Goal: Communication & Community: Answer question/provide support

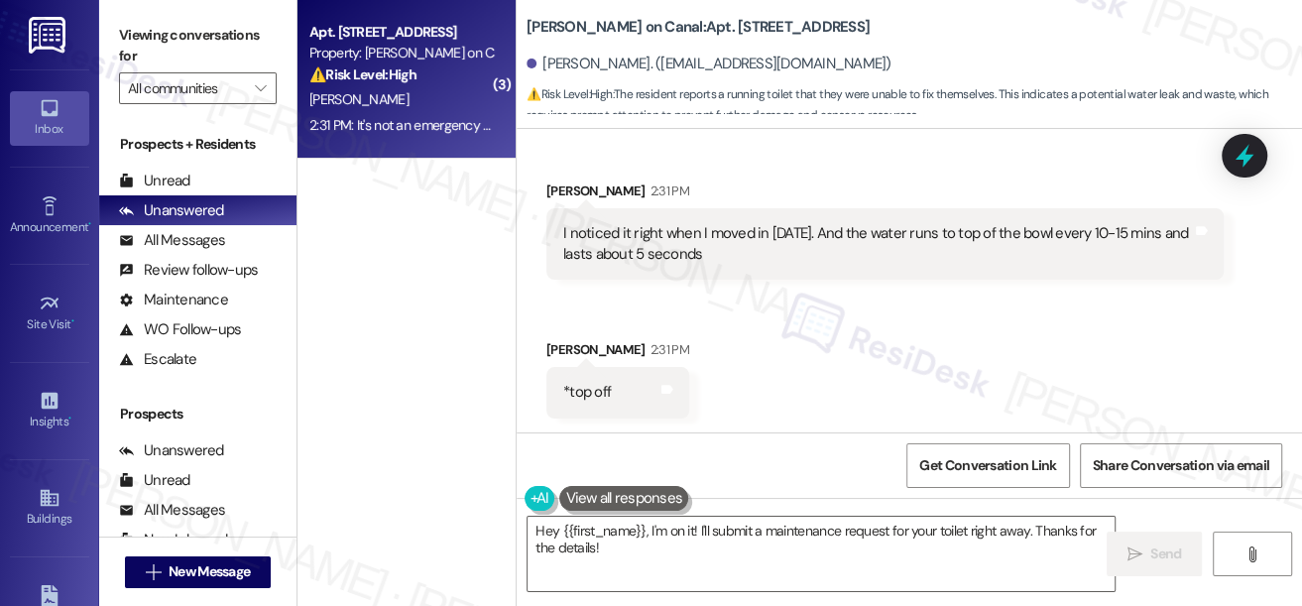
click at [640, 231] on div "I noticed it right when I moved in [DATE]. And the water runs to top of the bow…" at bounding box center [877, 244] width 629 height 43
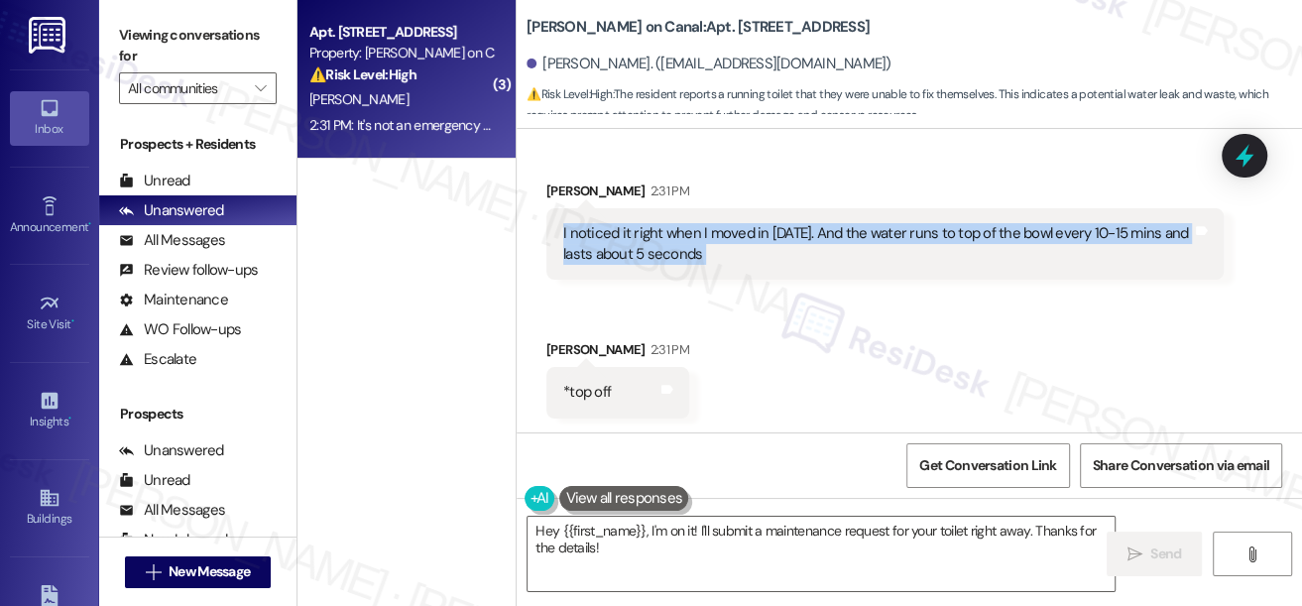
click at [640, 231] on div "I noticed it right when I moved in [DATE]. And the water runs to top of the bow…" at bounding box center [877, 244] width 629 height 43
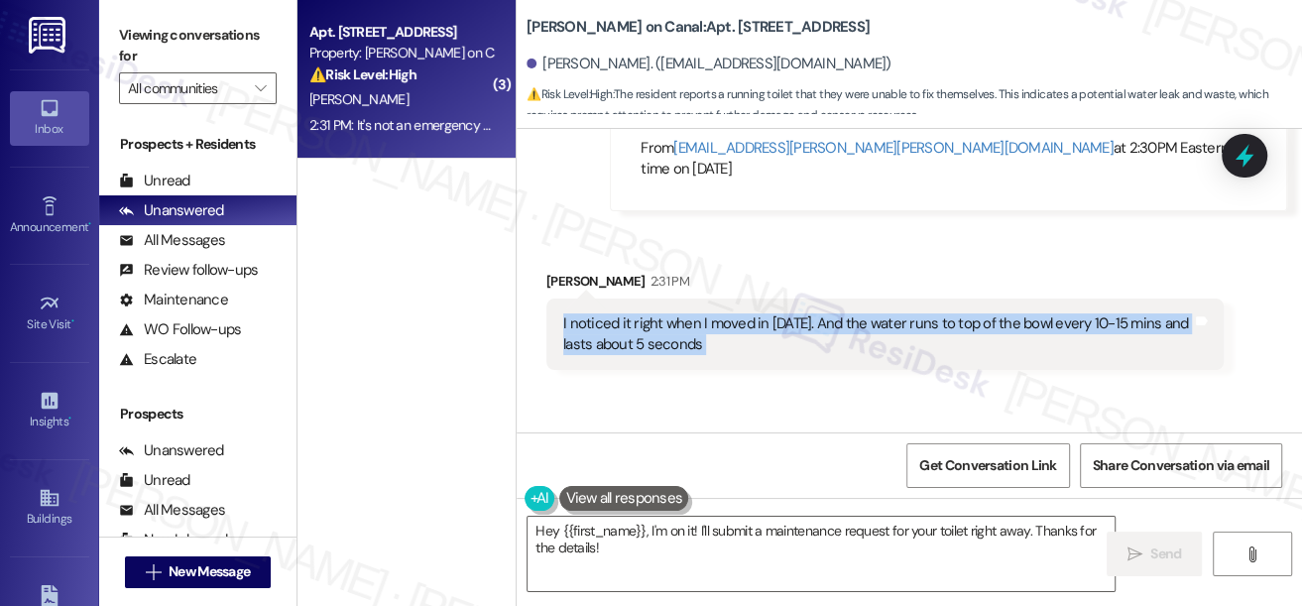
scroll to position [1959, 0]
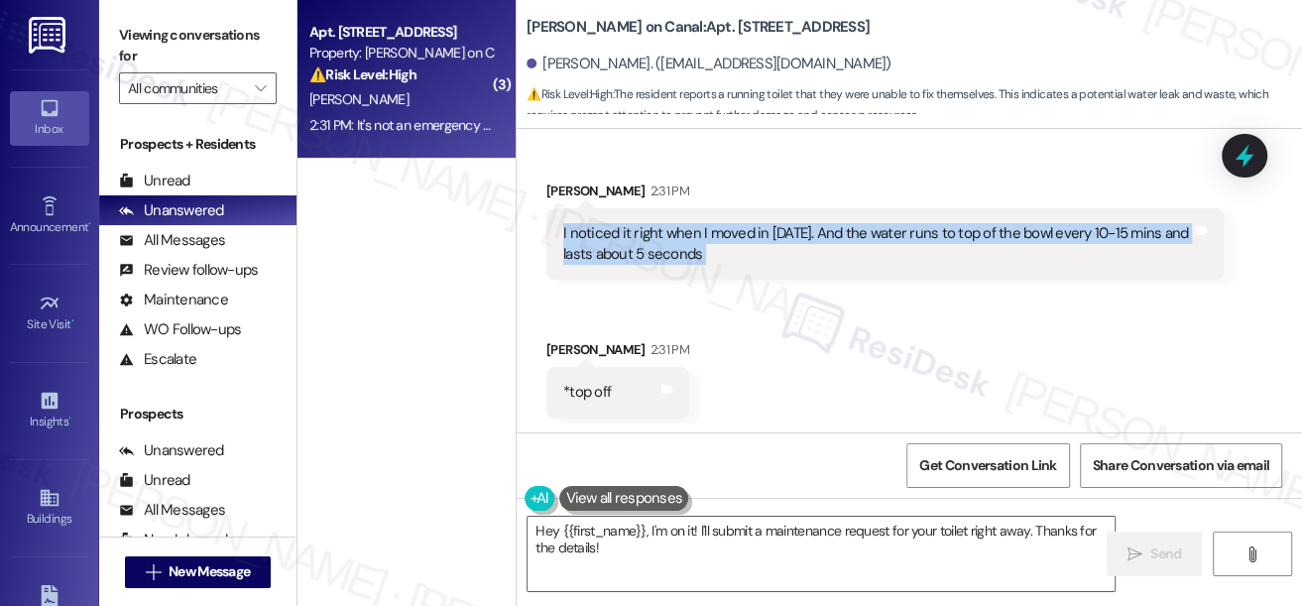
click at [888, 248] on div "I noticed it right when I moved in [DATE]. And the water runs to top of the bow…" at bounding box center [877, 244] width 629 height 43
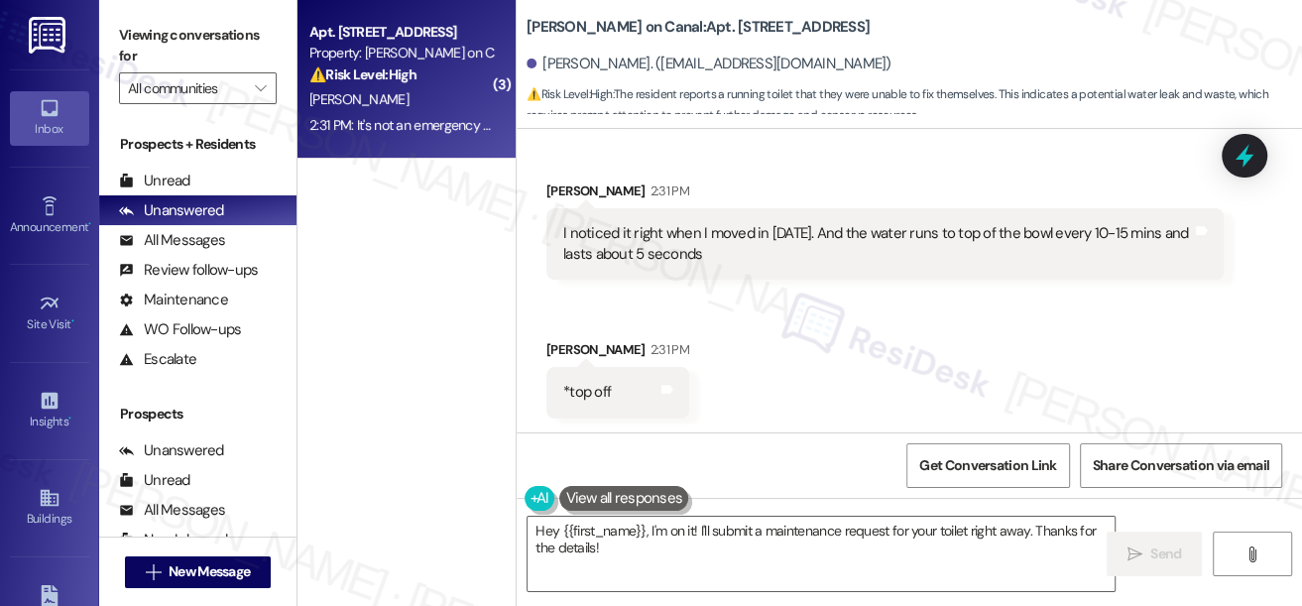
drag, startPoint x: 703, startPoint y: 249, endPoint x: 695, endPoint y: 234, distance: 16.9
click at [695, 234] on div "I noticed it right when I moved in [DATE]. And the water runs to top of the bow…" at bounding box center [877, 244] width 629 height 43
copy div "I moved in [DATE]. And the water runs to top of the bowl every 10-15 mins and l…"
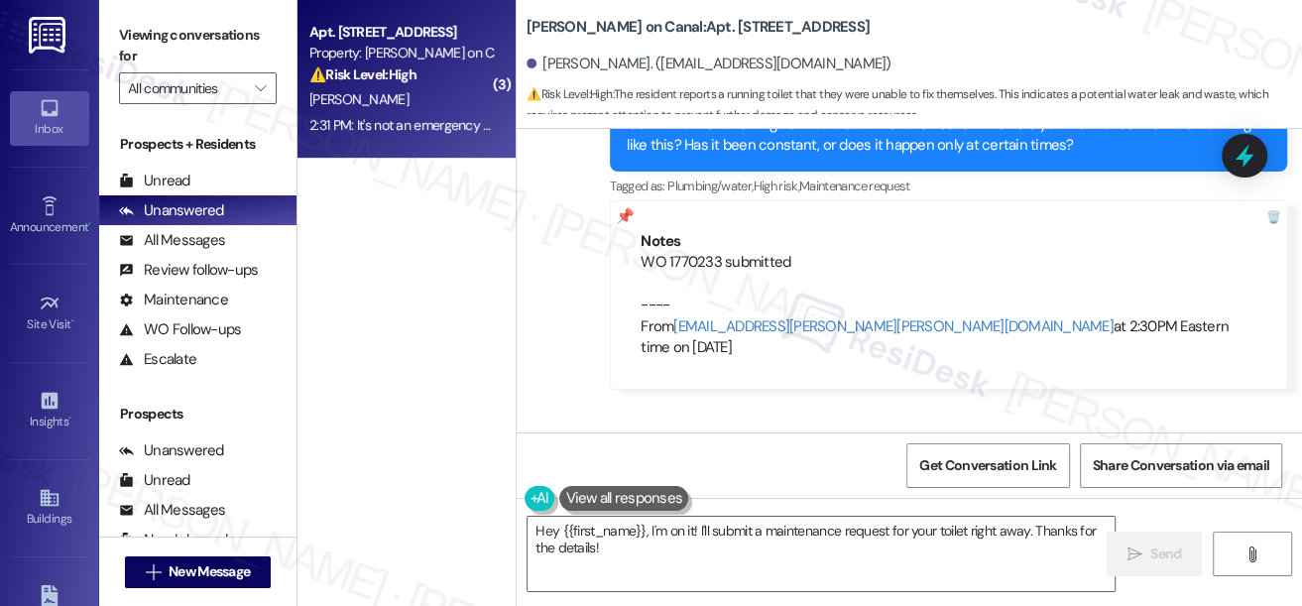
scroll to position [1689, 0]
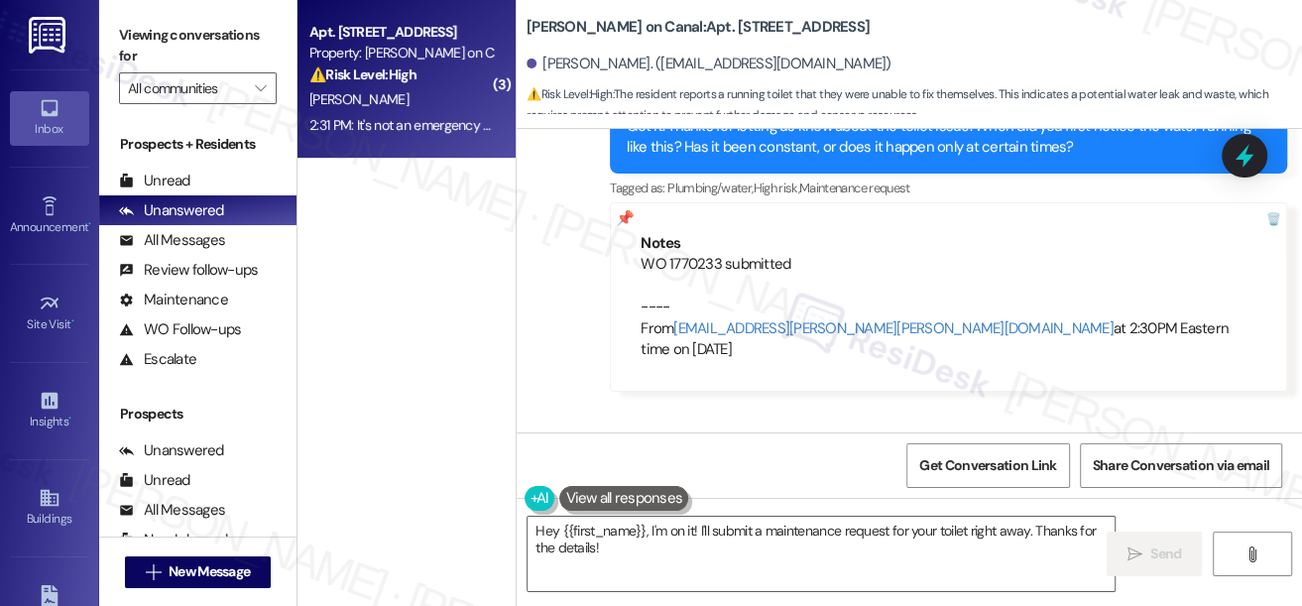
click at [145, 29] on label "Viewing conversations for" at bounding box center [198, 46] width 158 height 53
click at [111, 28] on div "Viewing conversations for All communities " at bounding box center [197, 62] width 197 height 124
click at [138, 28] on label "Viewing conversations for" at bounding box center [198, 46] width 158 height 53
click at [647, 544] on textarea "Hey {{first_name}}, I'm on it! I'll submit a maintenance request for your toile…" at bounding box center [820, 554] width 587 height 74
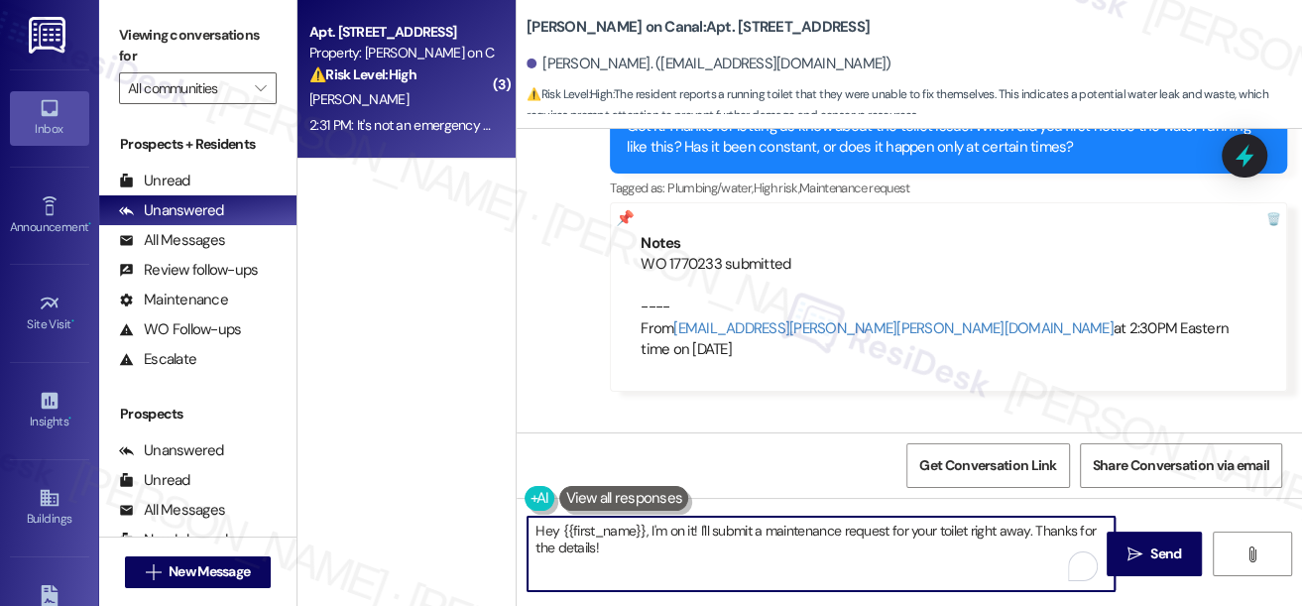
paste textarea "Resident reported that the flapper seal in the toilet tank needs to be replaced…"
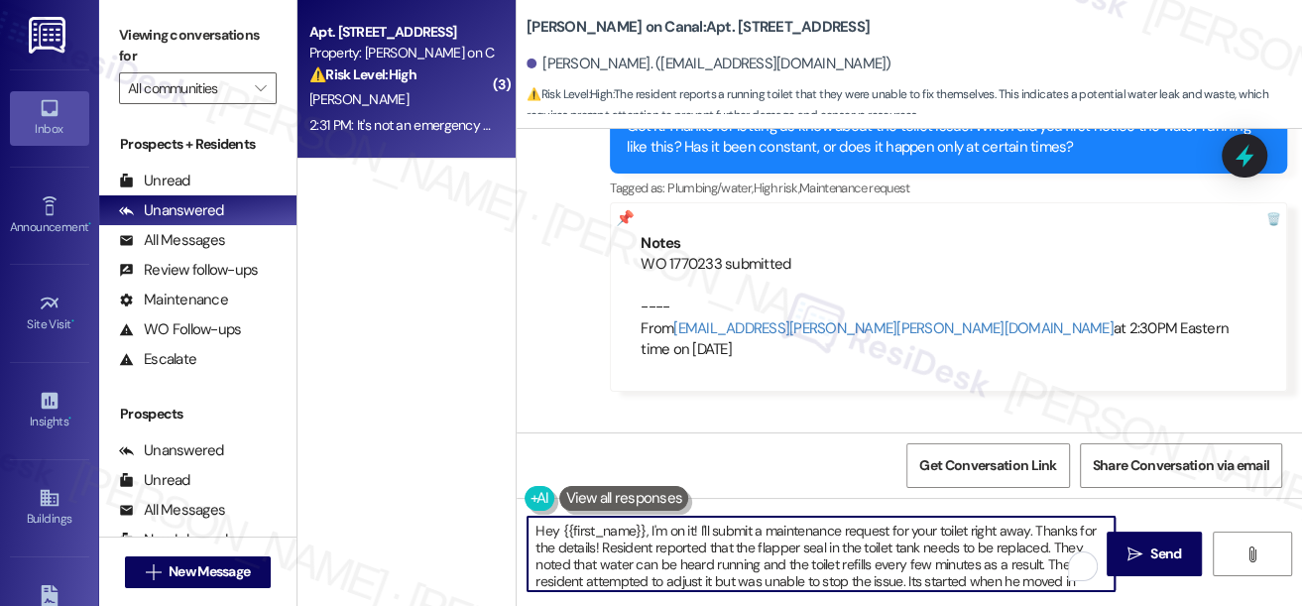
scroll to position [16, 0]
click at [648, 535] on textarea "Hey {{first_name}}, I'm on it! I'll submit a maintenance request for your toile…" at bounding box center [820, 554] width 587 height 74
paste textarea "To enrich screen reader interactions, please activate Accessibility in Grammarl…"
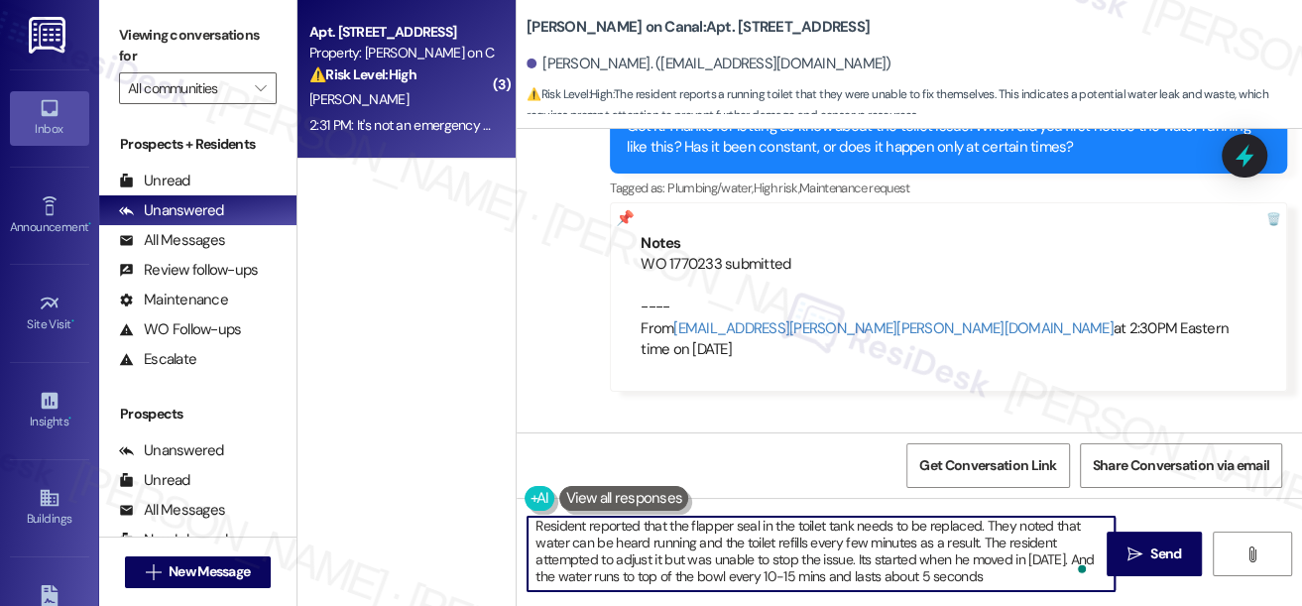
scroll to position [5, 0]
type textarea "Resident reported that the flapper seal in the toilet tank needs to be replaced…"
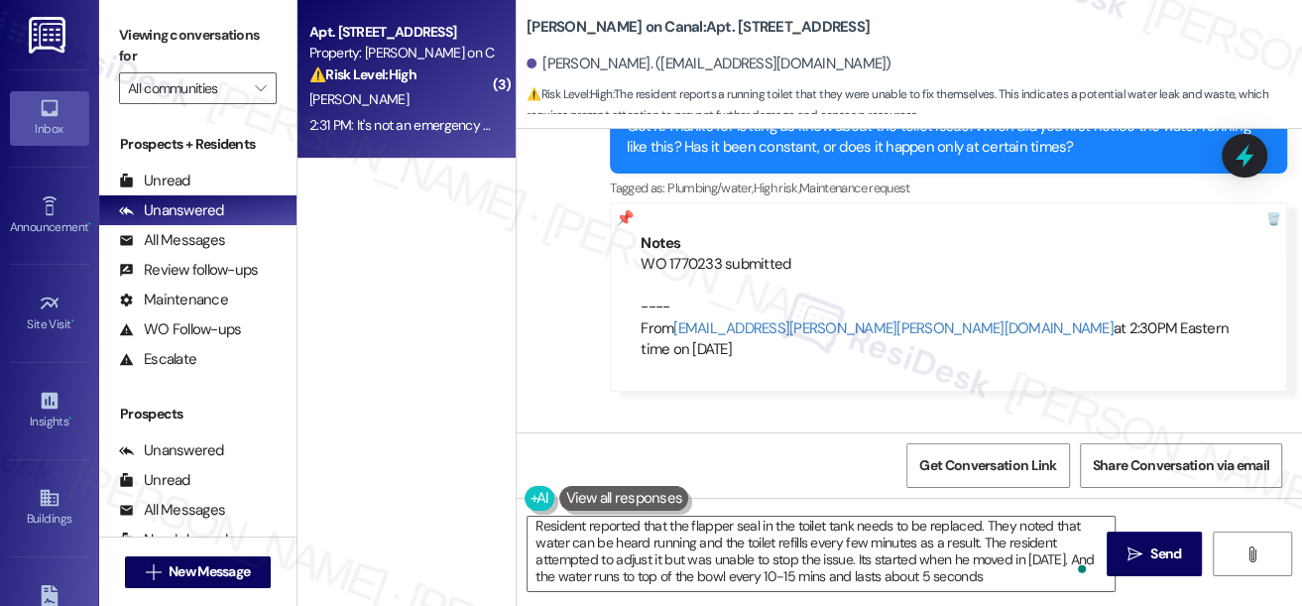
click at [102, 47] on div "Viewing conversations for All communities " at bounding box center [197, 62] width 197 height 124
click at [698, 269] on div "WO 1770233 submitted ---- From [EMAIL_ADDRESS][PERSON_NAME][PERSON_NAME][DOMAIN…" at bounding box center [949, 307] width 616 height 106
copy div "1770233"
click at [147, 62] on label "Viewing conversations for" at bounding box center [198, 46] width 158 height 53
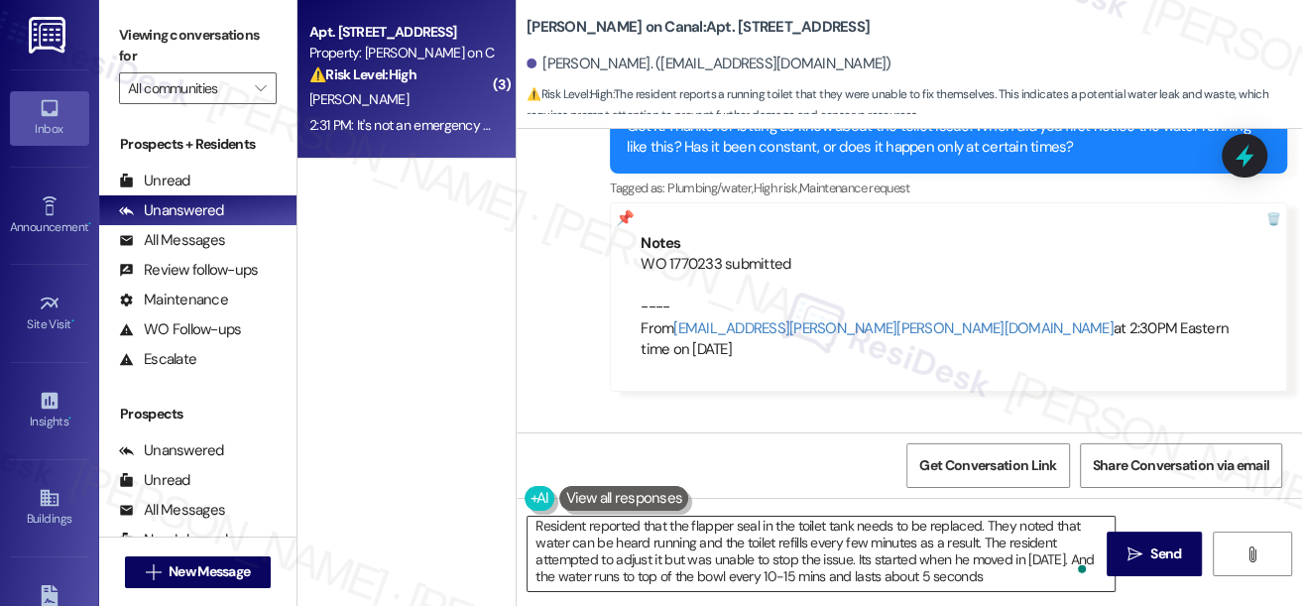
click at [629, 529] on textarea "Resident reported that the flapper seal in the toilet tank needs to be replaced…" at bounding box center [820, 554] width 587 height 74
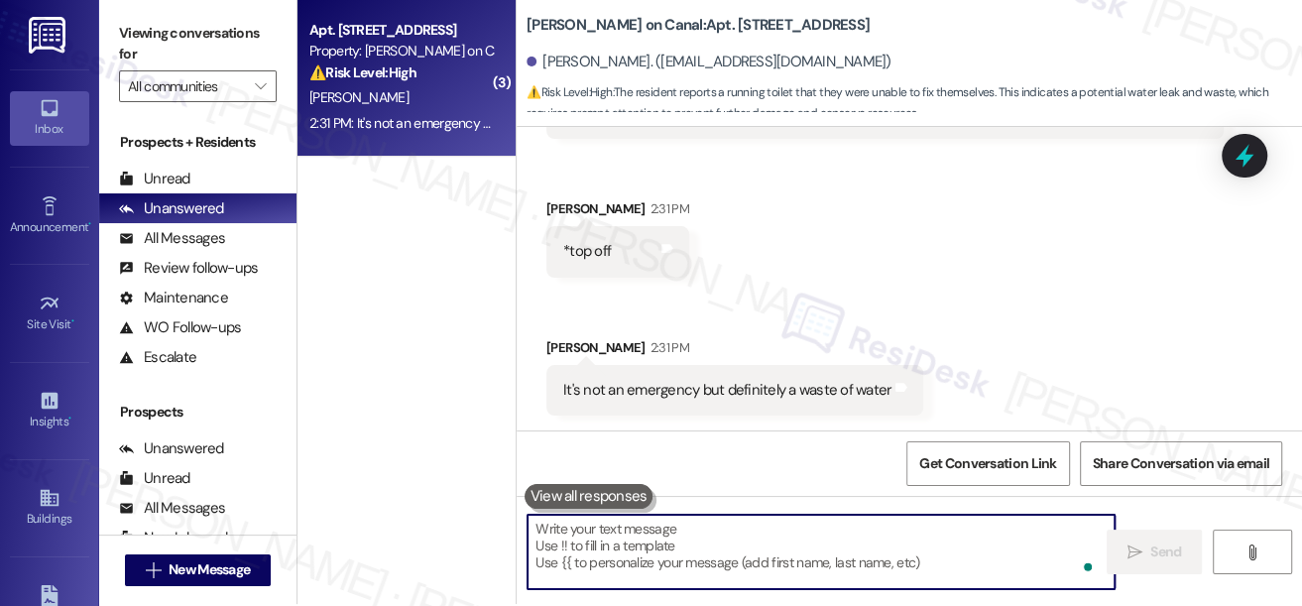
scroll to position [1918, 0]
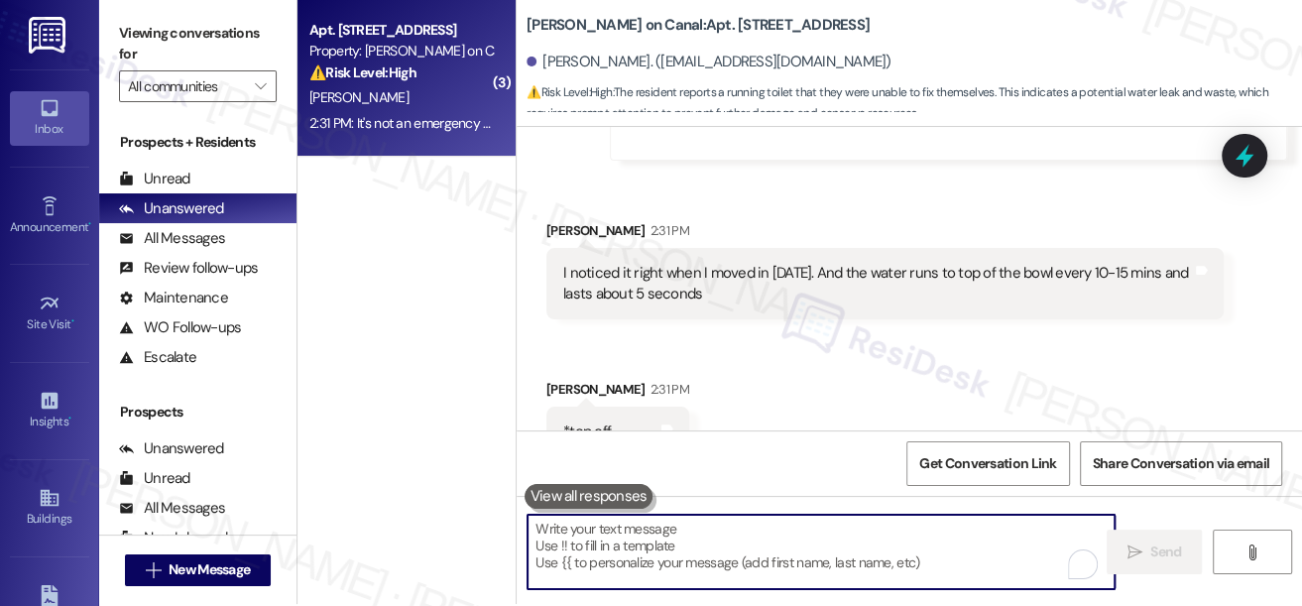
click at [769, 296] on div "I noticed it right when I moved in [DATE]. And the water runs to top of the bow…" at bounding box center [877, 284] width 629 height 43
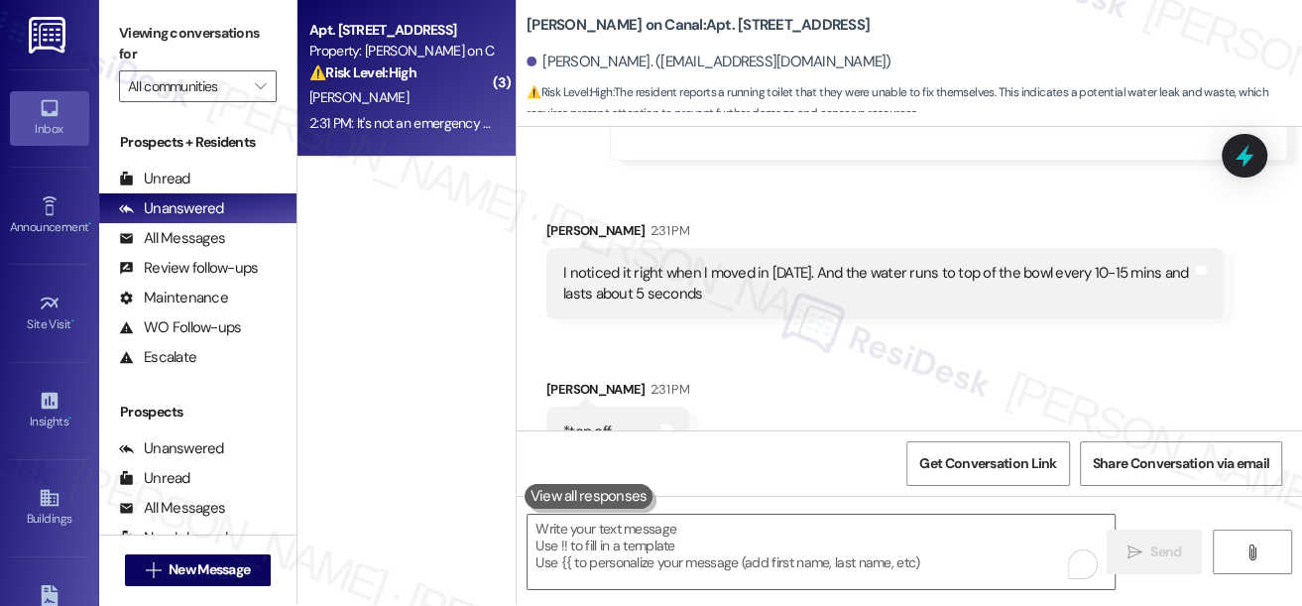
click at [769, 296] on div "I noticed it right when I moved in [DATE]. And the water runs to top of the bow…" at bounding box center [877, 284] width 629 height 43
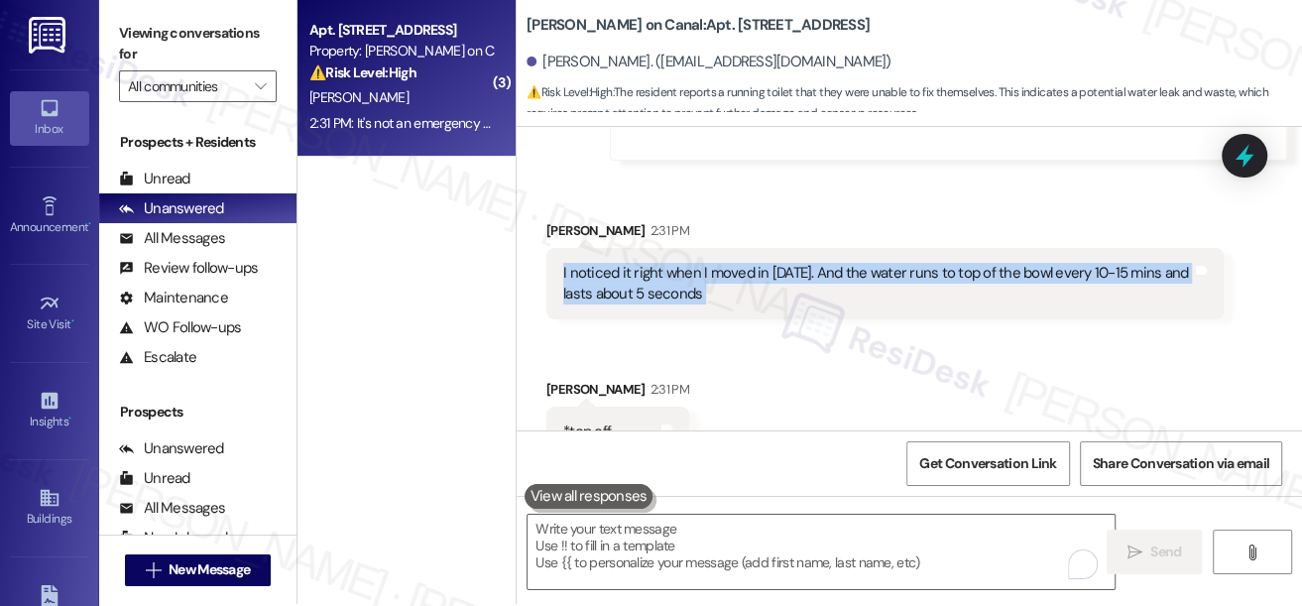
click at [769, 296] on div "I noticed it right when I moved in [DATE]. And the water runs to top of the bow…" at bounding box center [877, 284] width 629 height 43
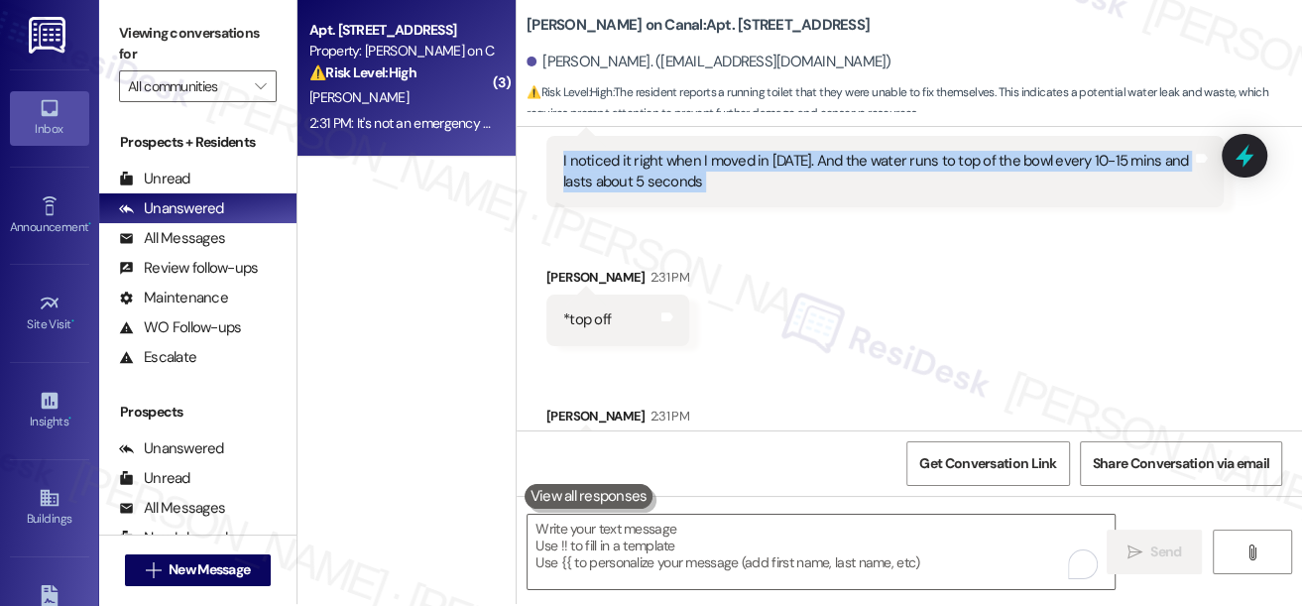
scroll to position [2098, 0]
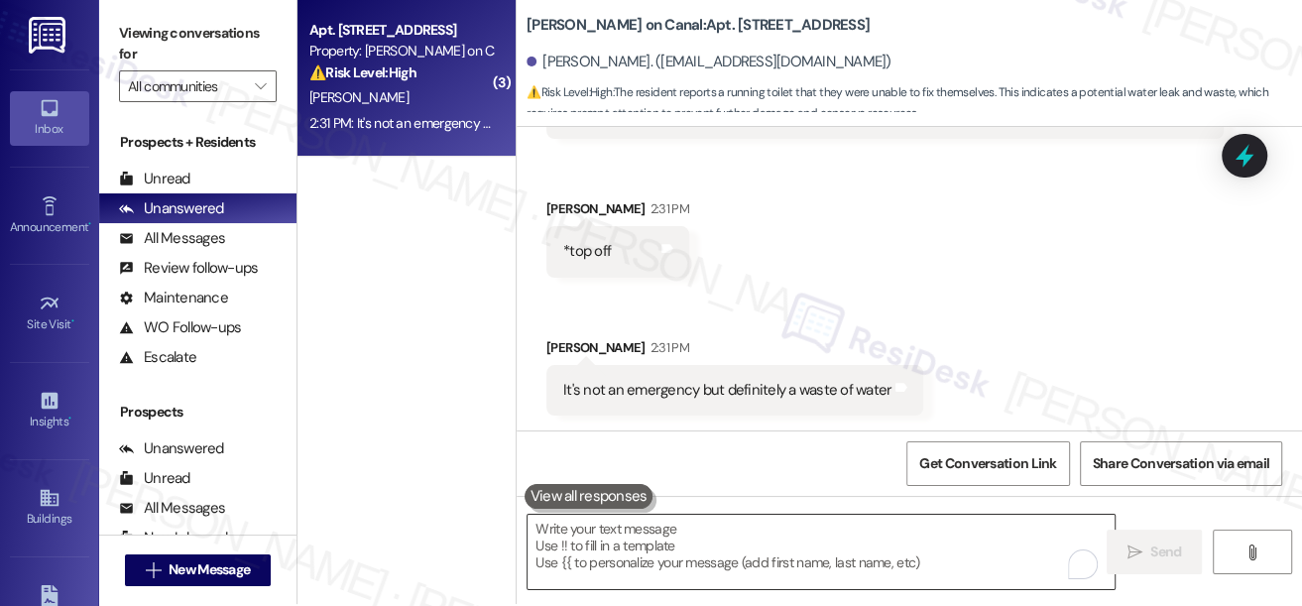
click at [706, 555] on textarea "To enrich screen reader interactions, please activate Accessibility in Grammarl…" at bounding box center [820, 552] width 587 height 74
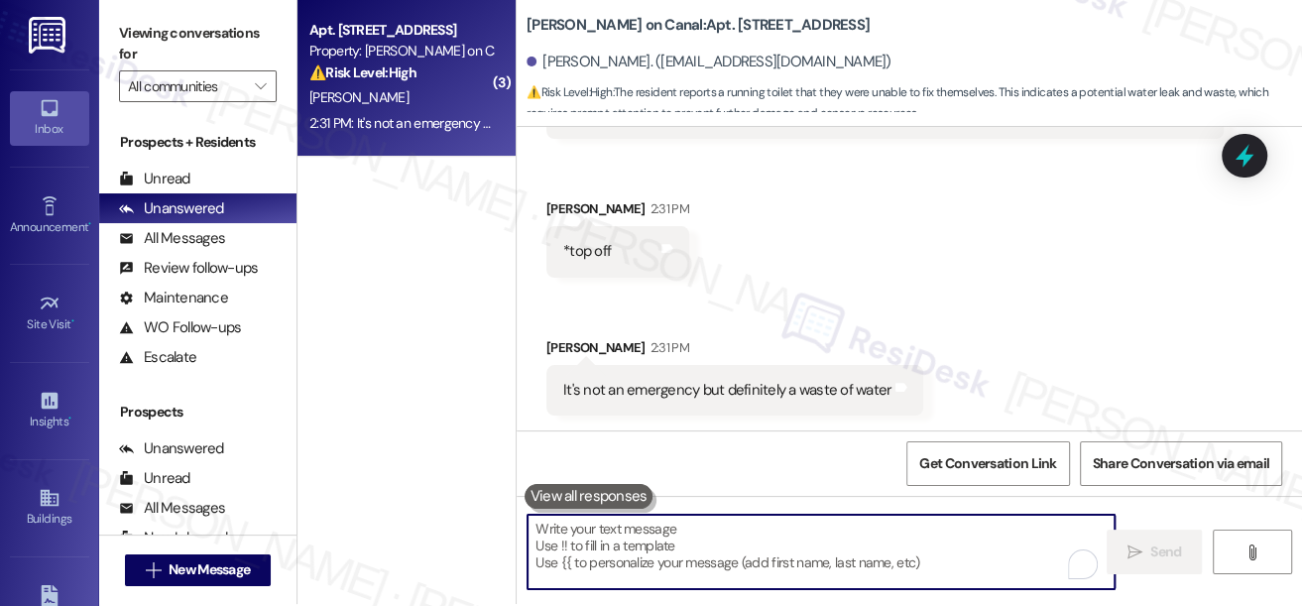
click at [738, 549] on textarea "To enrich screen reader interactions, please activate Accessibility in Grammarl…" at bounding box center [820, 552] width 587 height 74
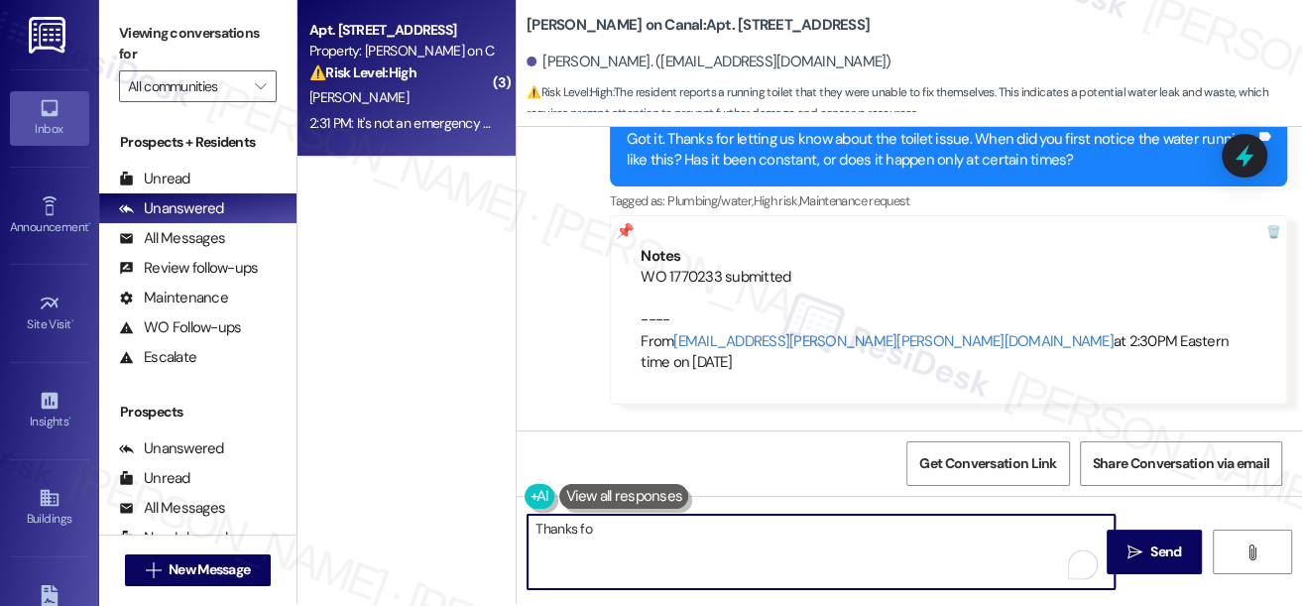
scroll to position [1557, 0]
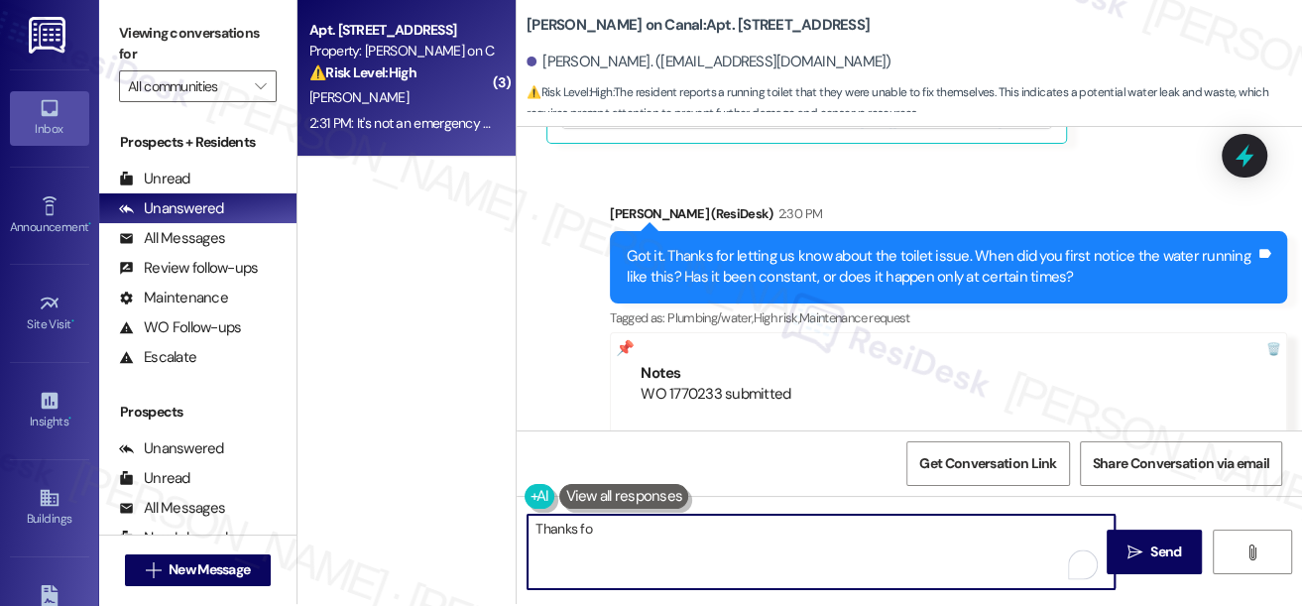
click at [871, 262] on div "Got it. Thanks for letting us know about the toilet issue. When did you first n…" at bounding box center [941, 267] width 629 height 43
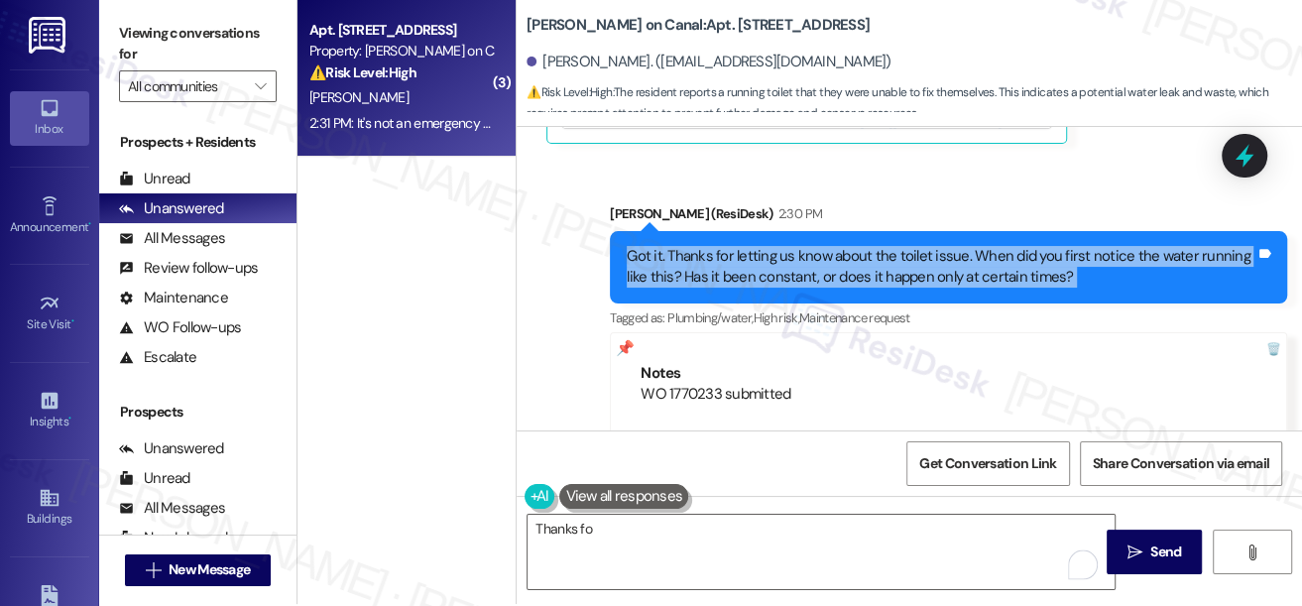
click at [871, 262] on div "Got it. Thanks for letting us know about the toilet issue. When did you first n…" at bounding box center [941, 267] width 629 height 43
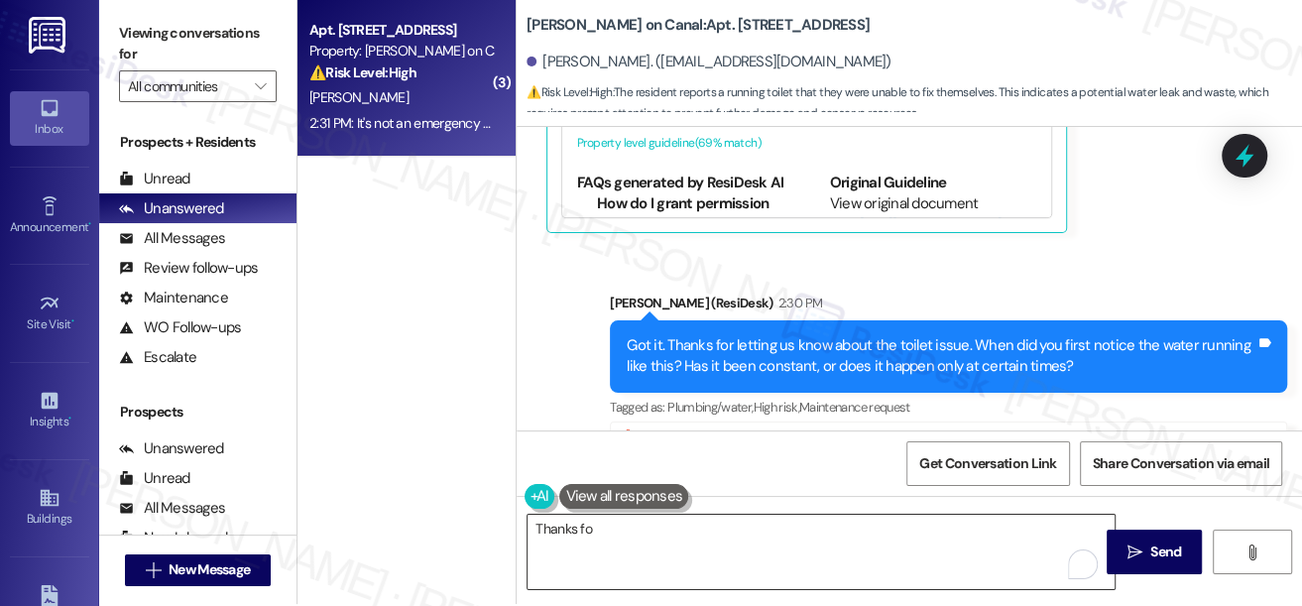
click at [674, 533] on textarea "Thanks fo" at bounding box center [820, 552] width 587 height 74
click at [911, 335] on div "Got it. Thanks for letting us know about the toilet issue. When did you first n…" at bounding box center [941, 356] width 629 height 43
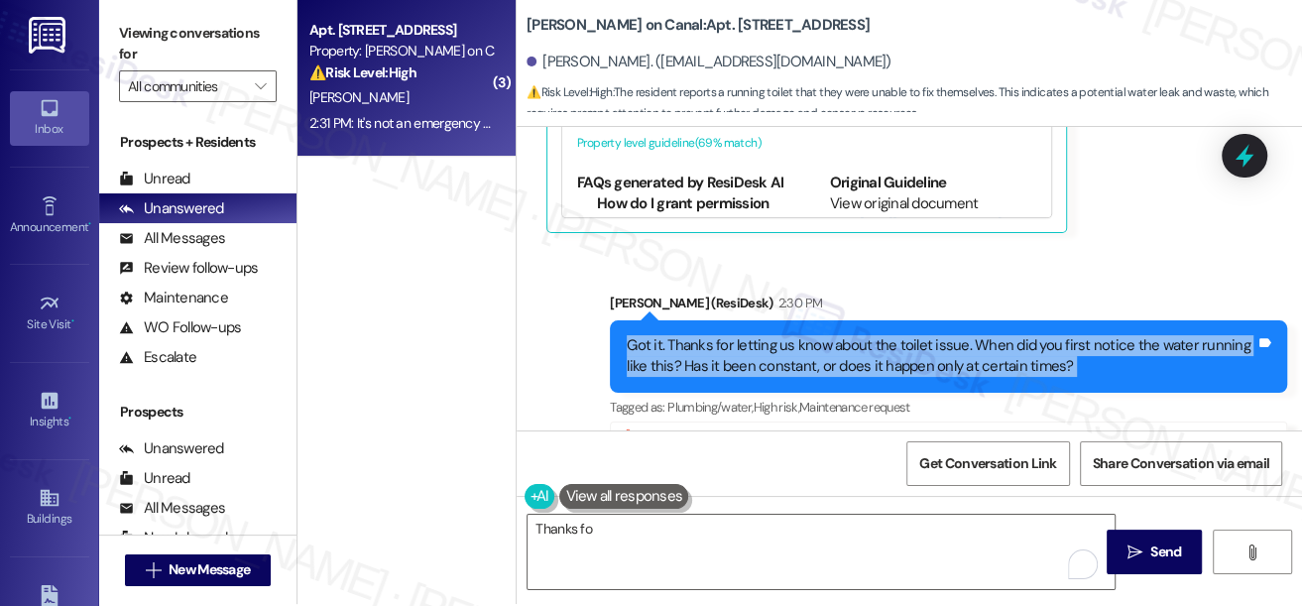
click at [911, 335] on div "Got it. Thanks for letting us know about the toilet issue. When did you first n…" at bounding box center [941, 356] width 629 height 43
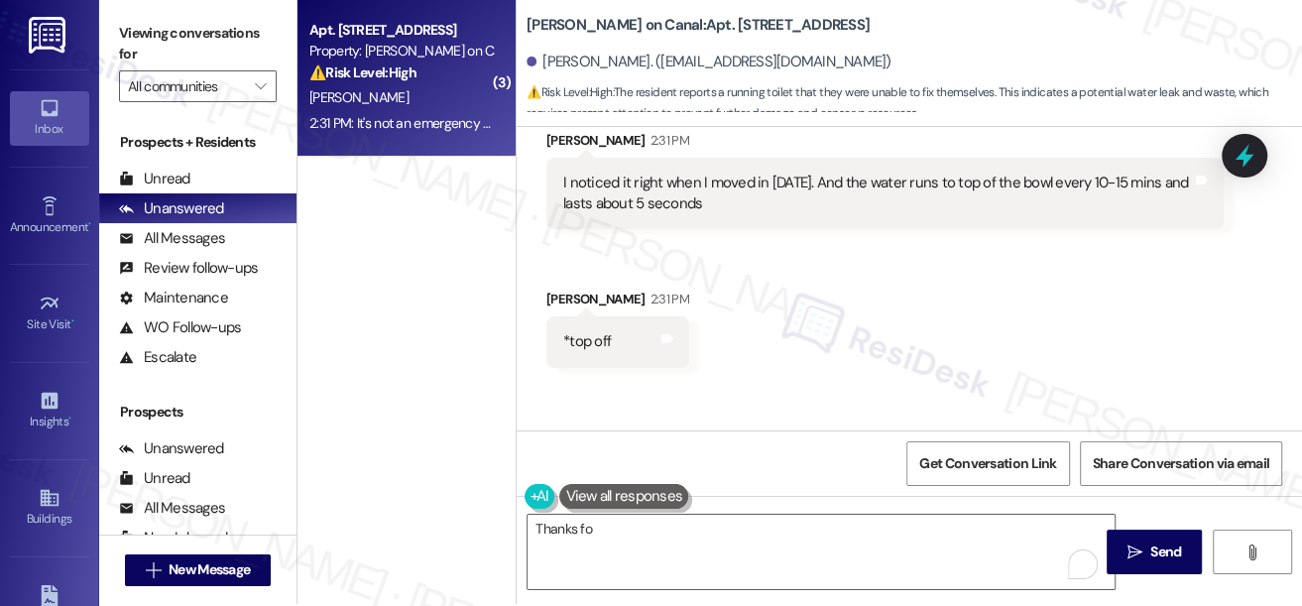
scroll to position [1918, 0]
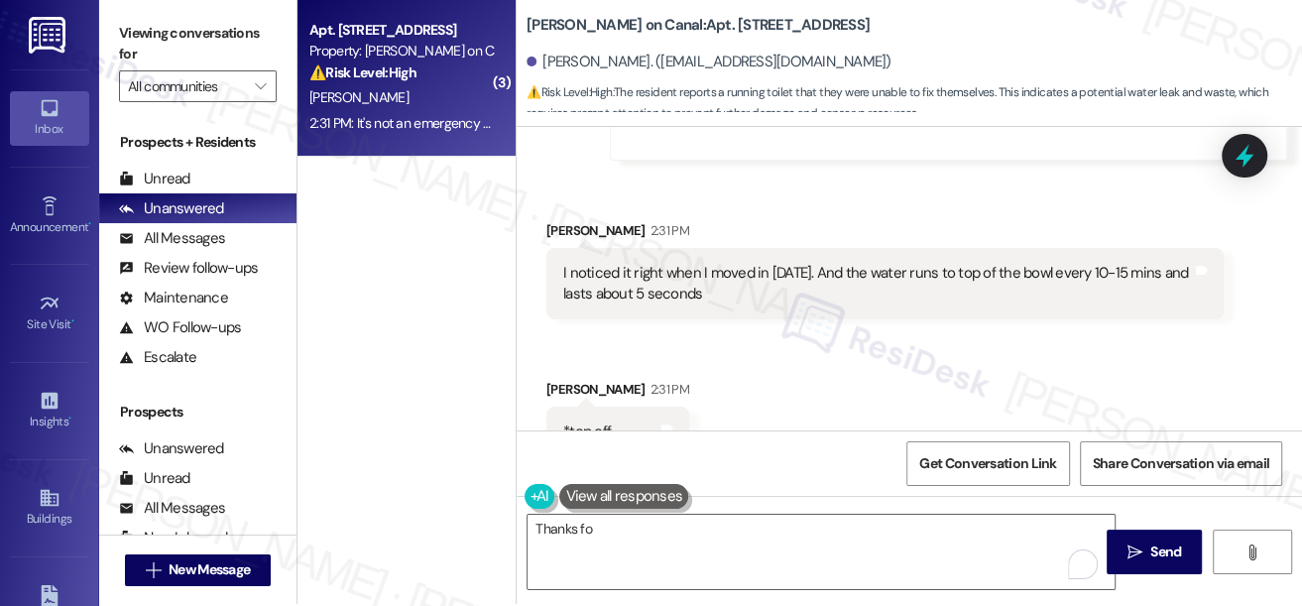
click at [896, 269] on div "I noticed it right when I moved in [DATE]. And the water runs to top of the bow…" at bounding box center [877, 284] width 629 height 43
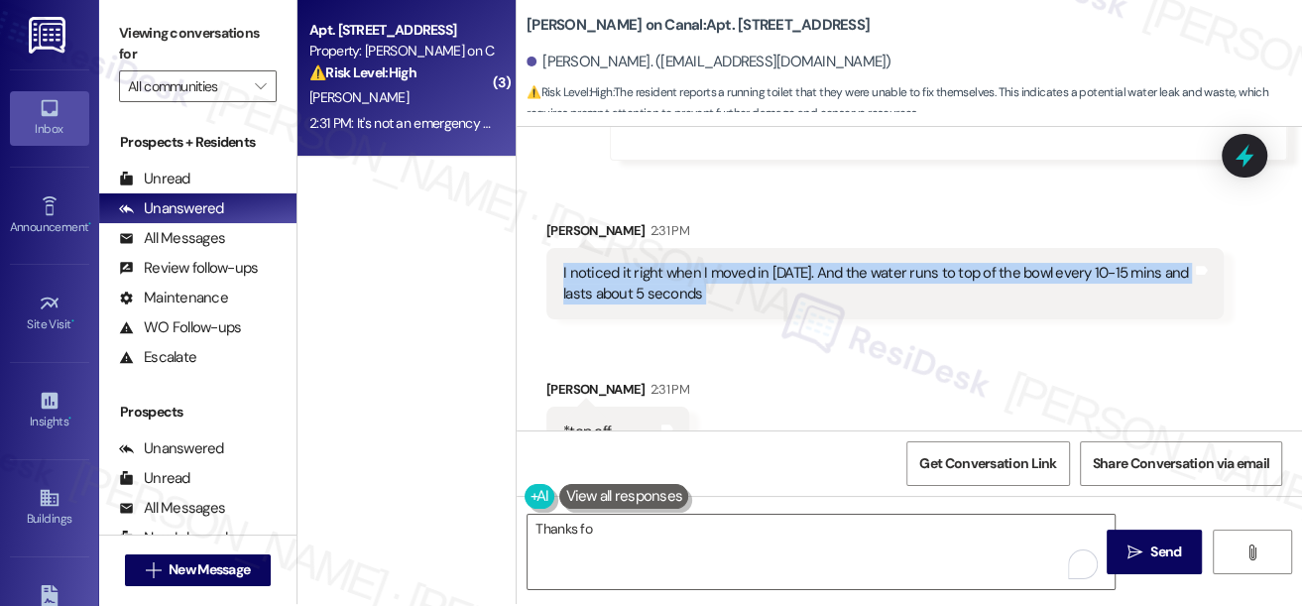
click at [896, 269] on div "I noticed it right when I moved in [DATE]. And the water runs to top of the bow…" at bounding box center [877, 284] width 629 height 43
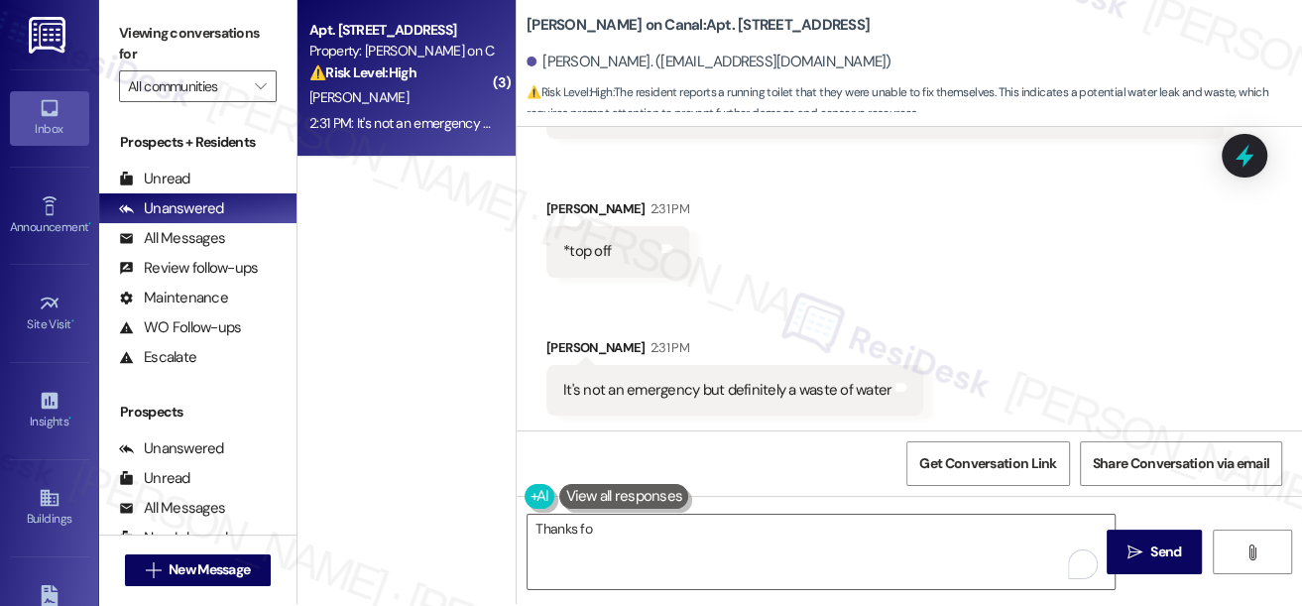
click at [759, 382] on div "It's not an emergency but definitely a waste of water" at bounding box center [727, 390] width 328 height 21
click at [672, 512] on div "Thanks fo  Send " at bounding box center [909, 570] width 785 height 149
click at [669, 523] on textarea "Thanks fo" at bounding box center [820, 552] width 587 height 74
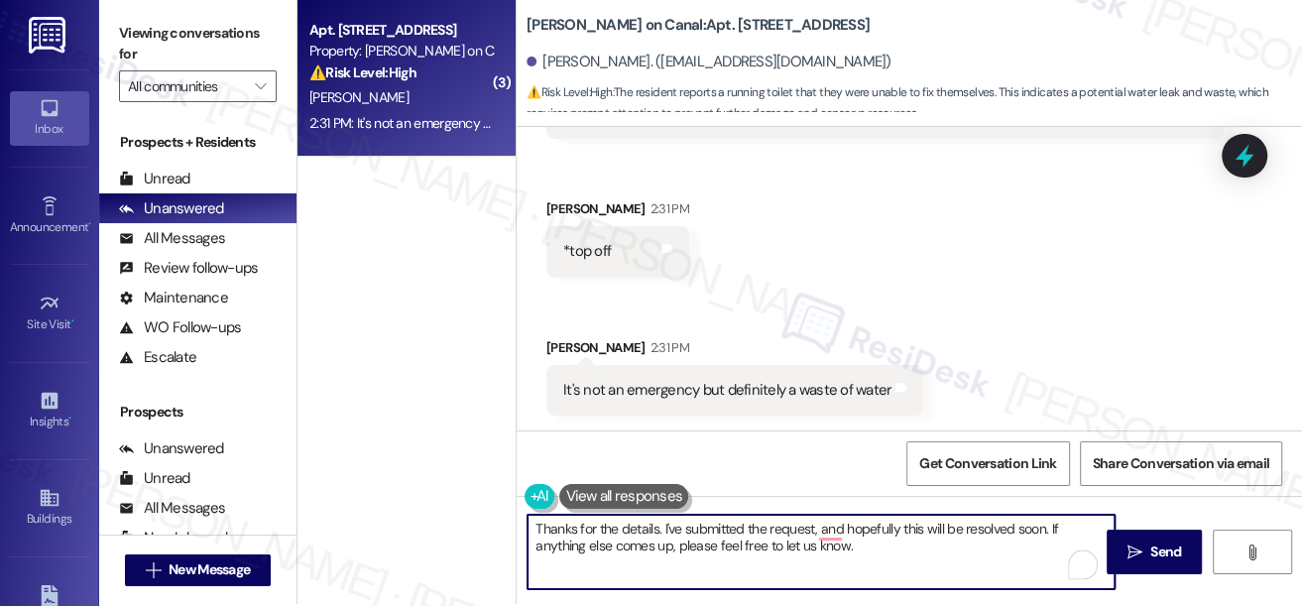
click at [870, 528] on textarea "Thanks for the details. I've submitted the request, and hopefully this will be …" at bounding box center [820, 552] width 587 height 74
click at [828, 526] on textarea "Thanks for the details. I've submitted the request, and hopefully this will be …" at bounding box center [820, 552] width 587 height 74
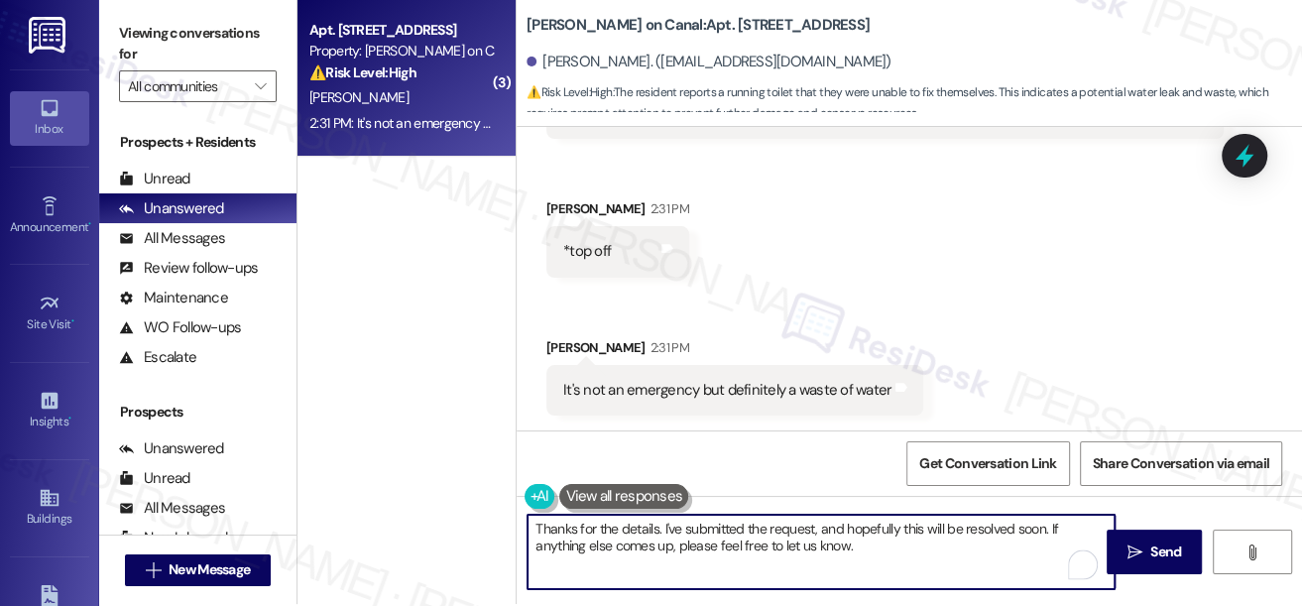
click at [828, 526] on textarea "Thanks for the details. I've submitted the request, and hopefully this will be …" at bounding box center [820, 552] width 587 height 74
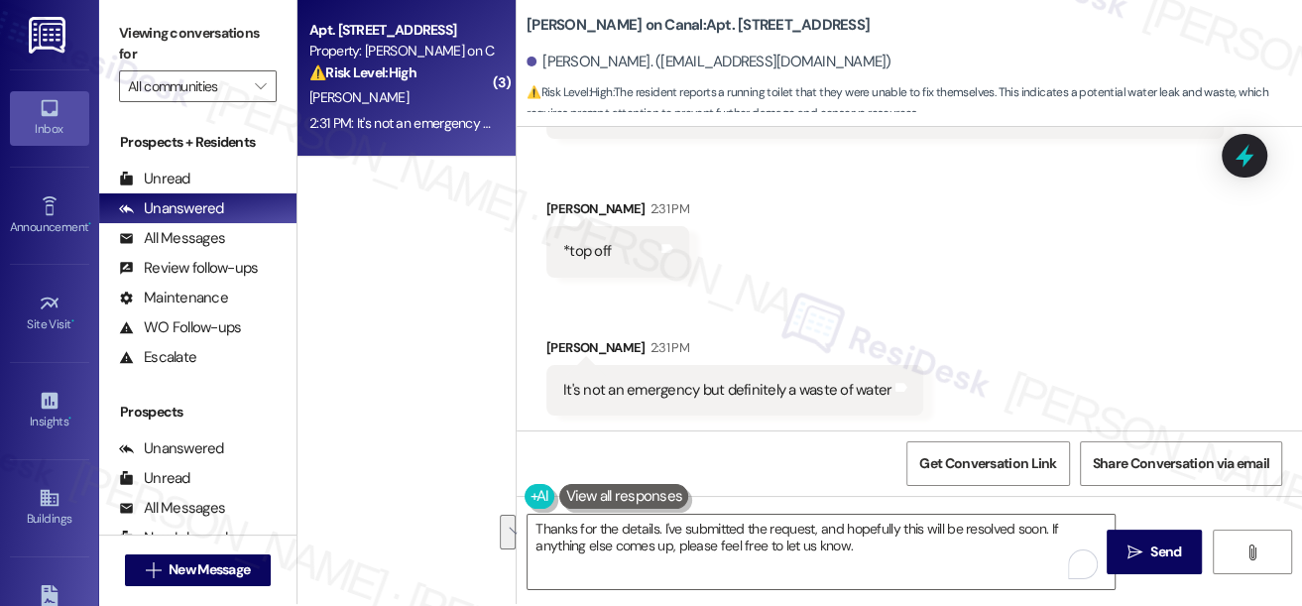
click at [136, 52] on label "Viewing conversations for" at bounding box center [198, 44] width 158 height 53
drag, startPoint x: 144, startPoint y: 18, endPoint x: 159, endPoint y: 23, distance: 15.7
click at [144, 18] on label "Viewing conversations for" at bounding box center [198, 44] width 158 height 53
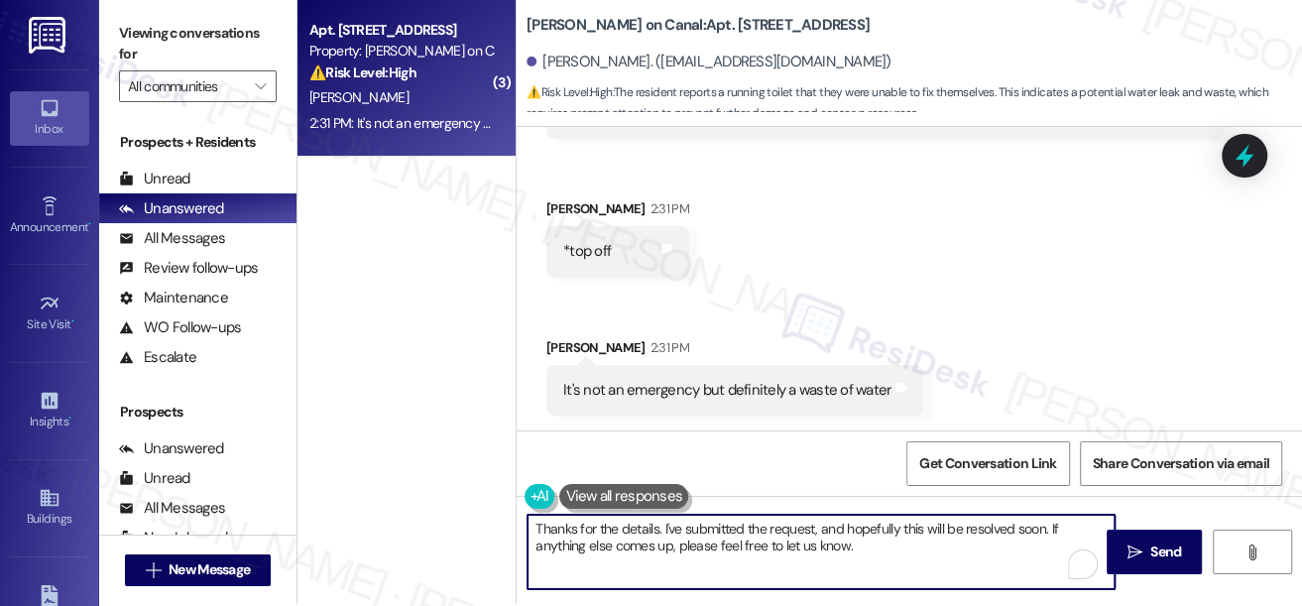
click at [712, 537] on textarea "Thanks for the details. I've submitted the request, and hopefully this will be …" at bounding box center [820, 552] width 587 height 74
paste textarea "Thanks for the details! I’ve submitted the request, and hopefully it’ll be reso…"
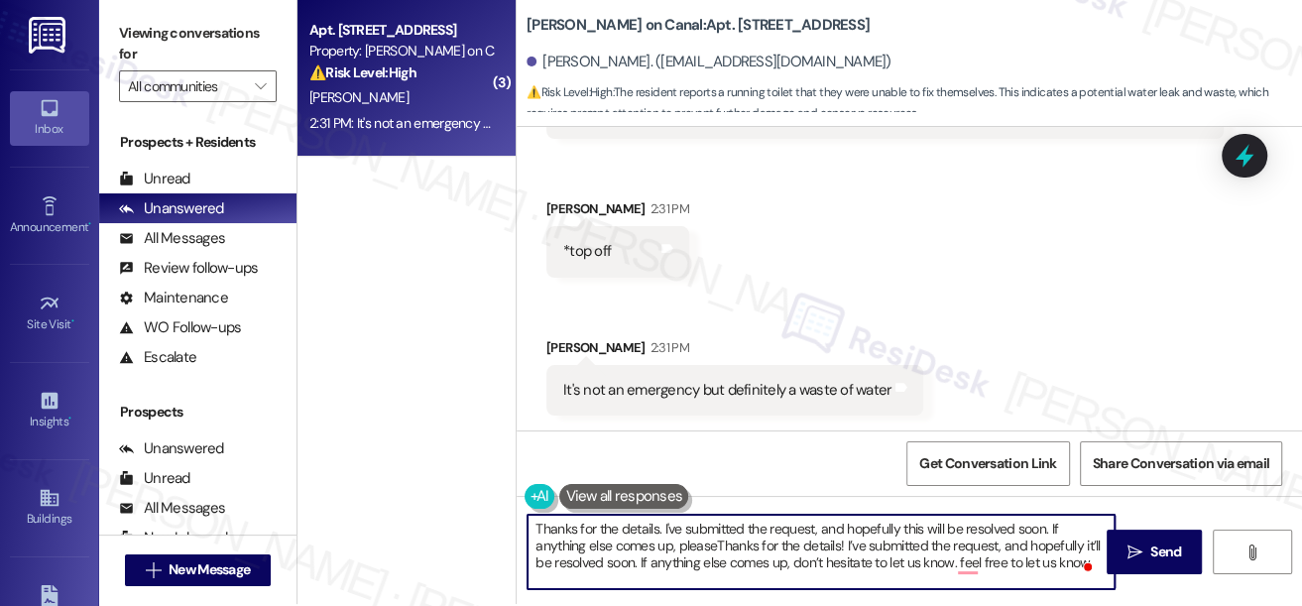
click at [867, 535] on textarea "Thanks for the details. I've submitted the request, and hopefully this will be …" at bounding box center [820, 552] width 587 height 74
paste textarea "! I’ve submitted the request, and hopefully it’ll be resolved soon. If anything…"
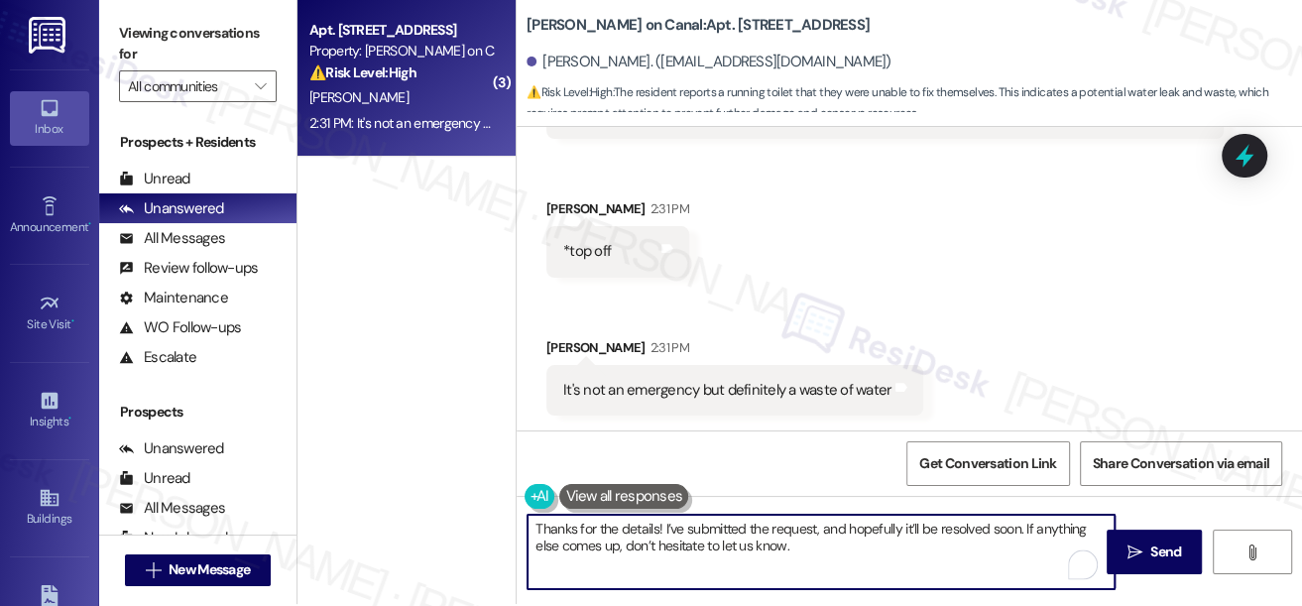
click at [862, 543] on textarea "Thanks for the details! I’ve submitted the request, and hopefully it’ll be reso…" at bounding box center [820, 552] width 587 height 74
click at [1012, 549] on textarea "Thanks for the details! I’ve submitted the request, and hopefully it’ll be reso…" at bounding box center [820, 552] width 587 height 74
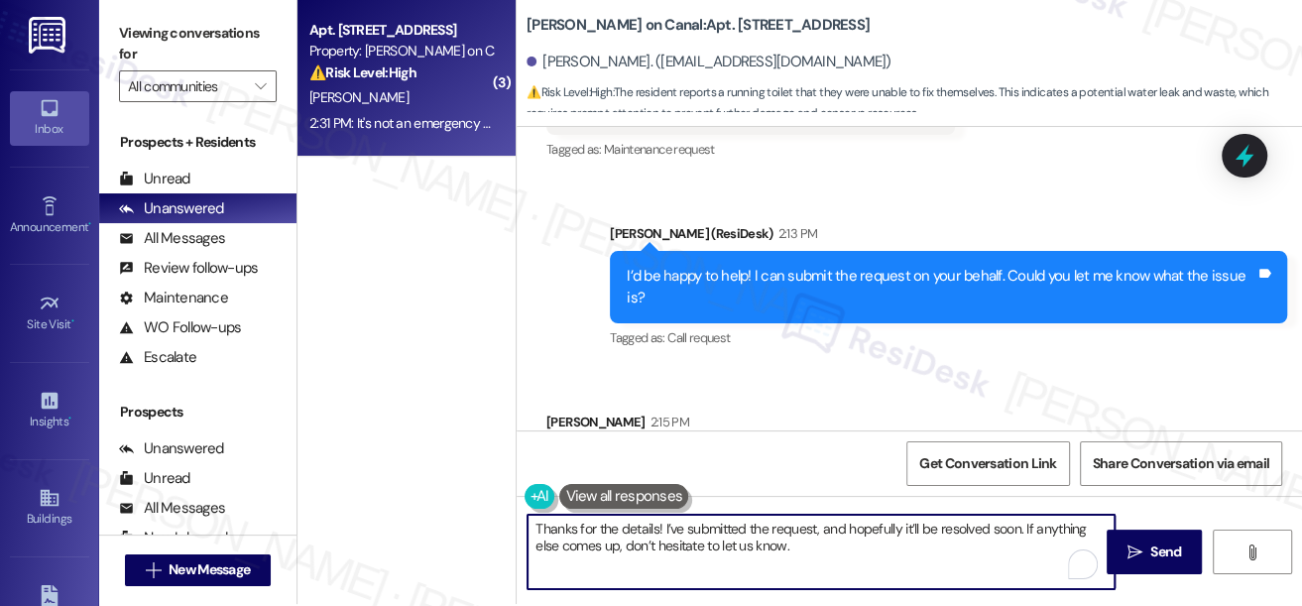
scroll to position [836, 0]
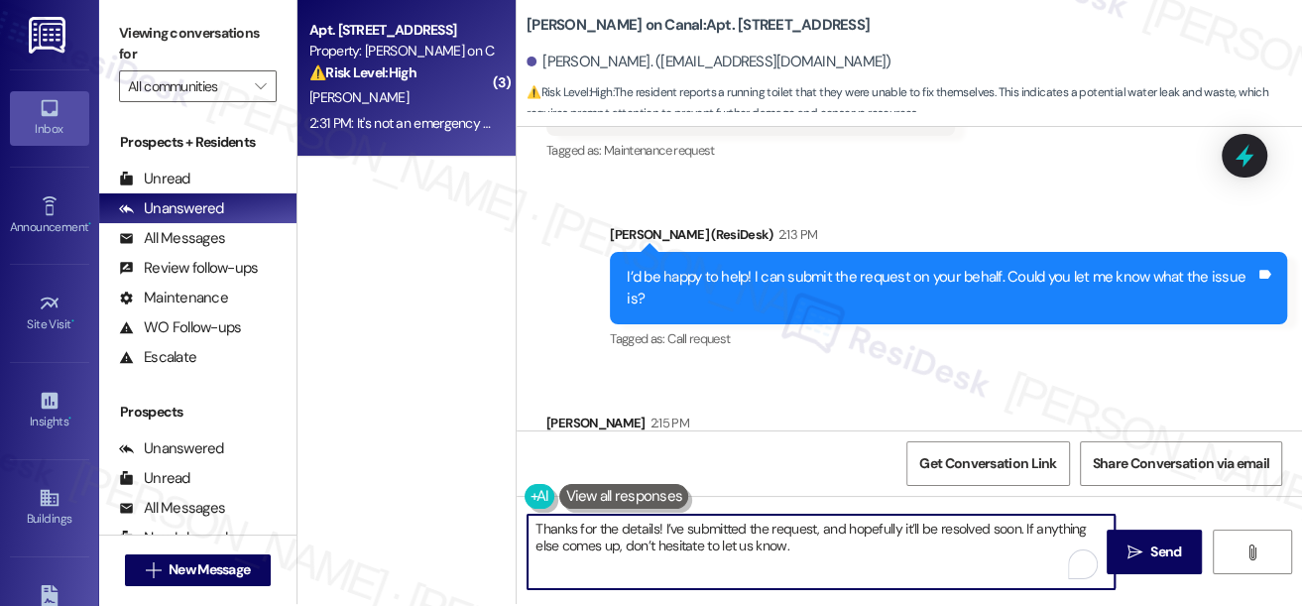
type textarea "Thanks for the details! I’ve submitted the request, and hopefully it’ll be reso…"
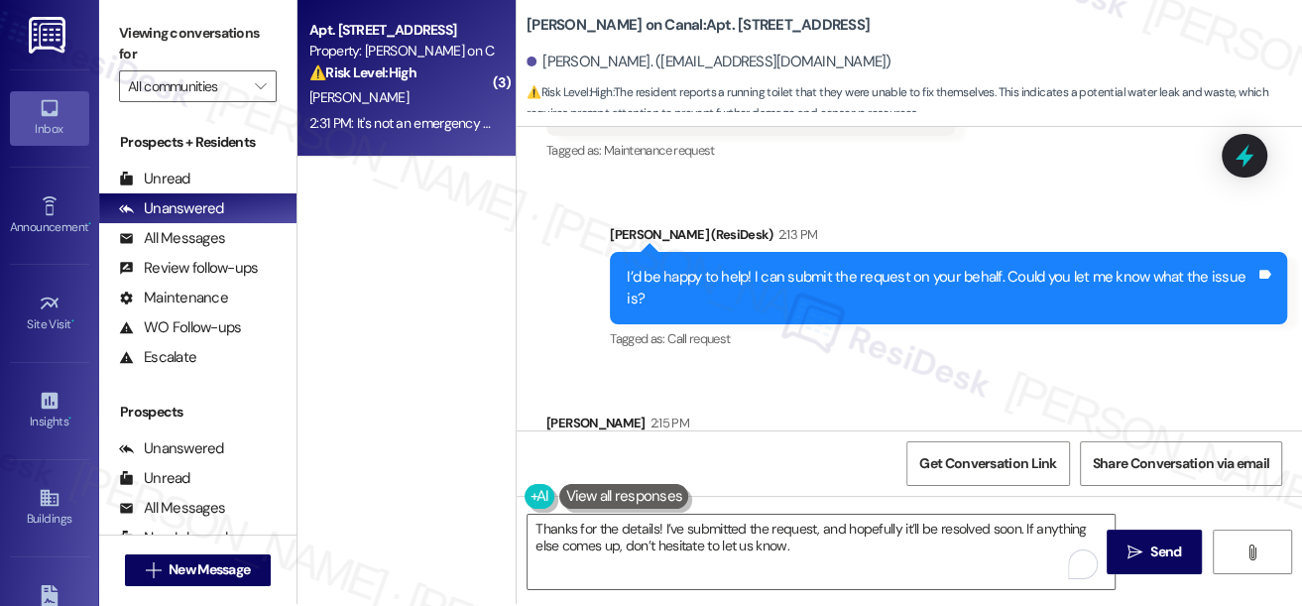
click at [827, 269] on div "I’d be happy to help! I can submit the request on your behalf. Could you let me…" at bounding box center [941, 288] width 629 height 43
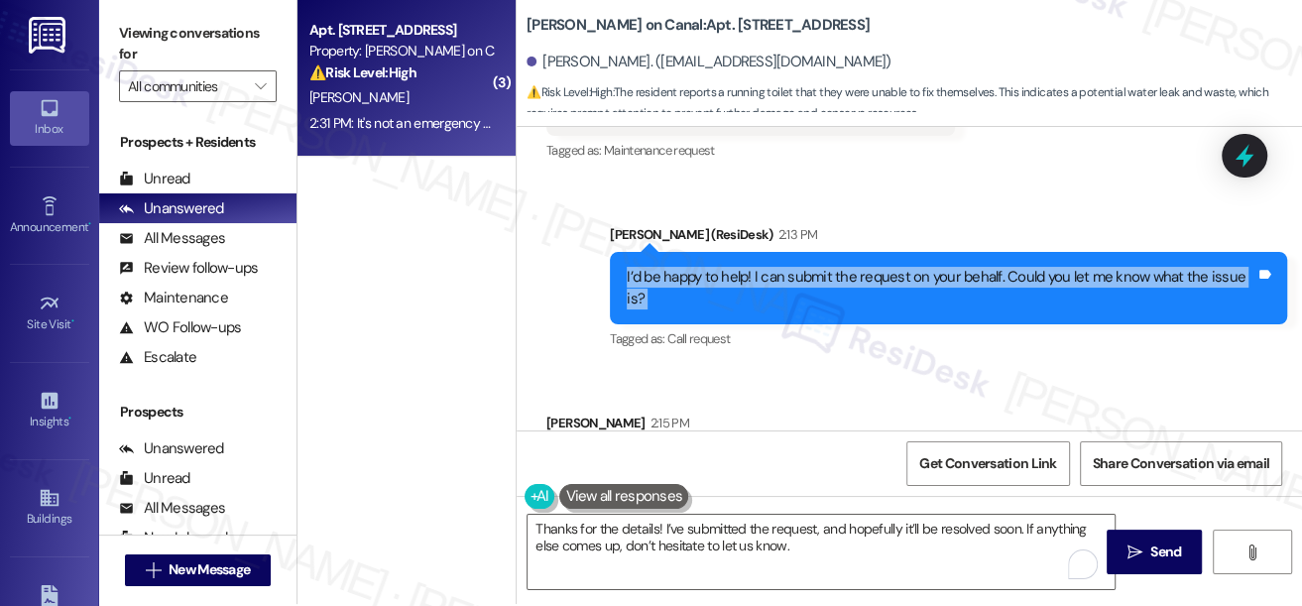
click at [827, 269] on div "I’d be happy to help! I can submit the request on your behalf. Could you let me…" at bounding box center [941, 288] width 629 height 43
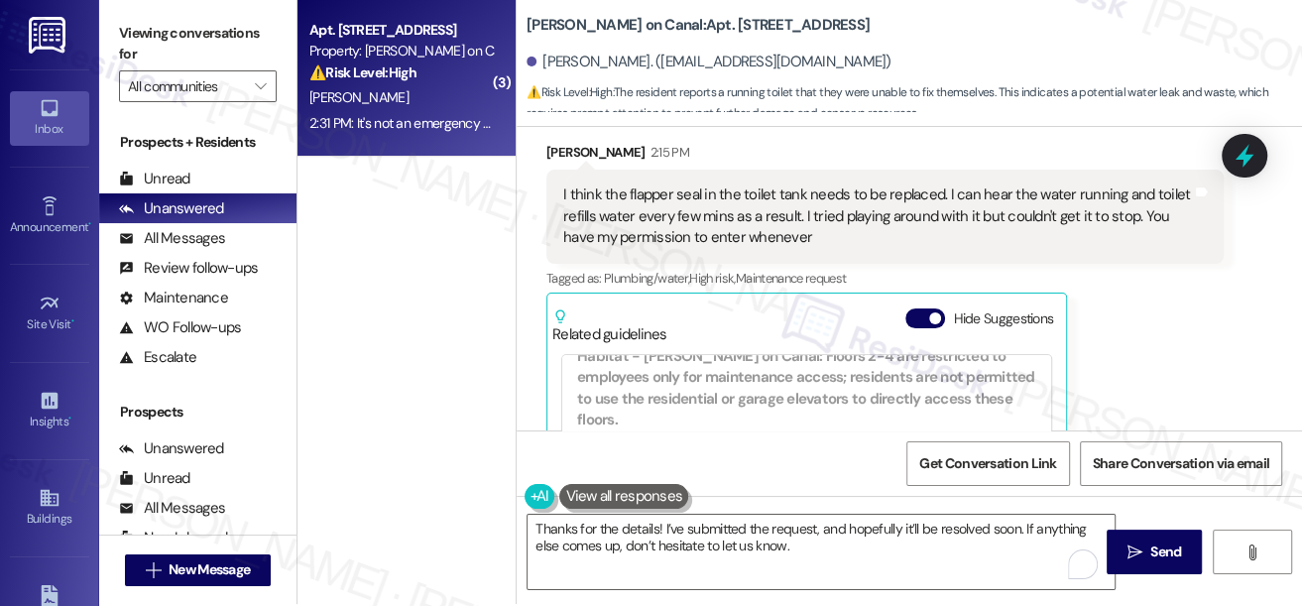
click at [666, 209] on div "I think the flapper seal in the toilet tank needs to be replaced. I can hear th…" at bounding box center [877, 215] width 629 height 63
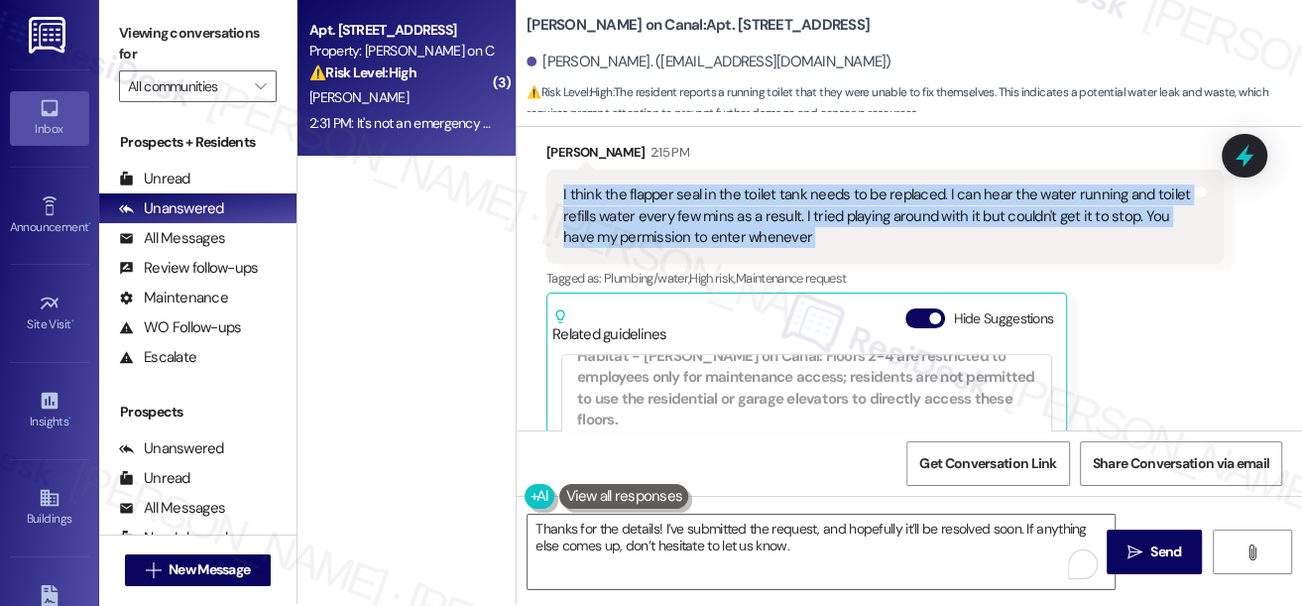
click at [666, 208] on div "I think the flapper seal in the toilet tank needs to be replaced. I can hear th…" at bounding box center [877, 215] width 629 height 63
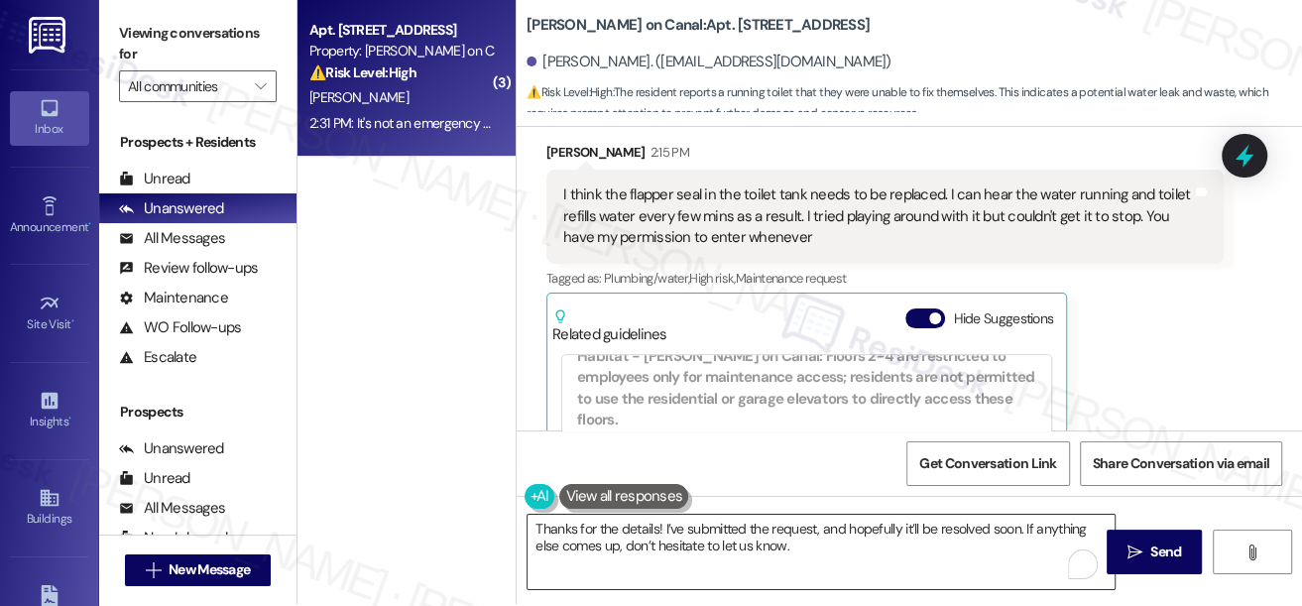
click at [679, 527] on textarea "Thanks for the details! I’ve submitted the request, and hopefully it’ll be reso…" at bounding box center [820, 552] width 587 height 74
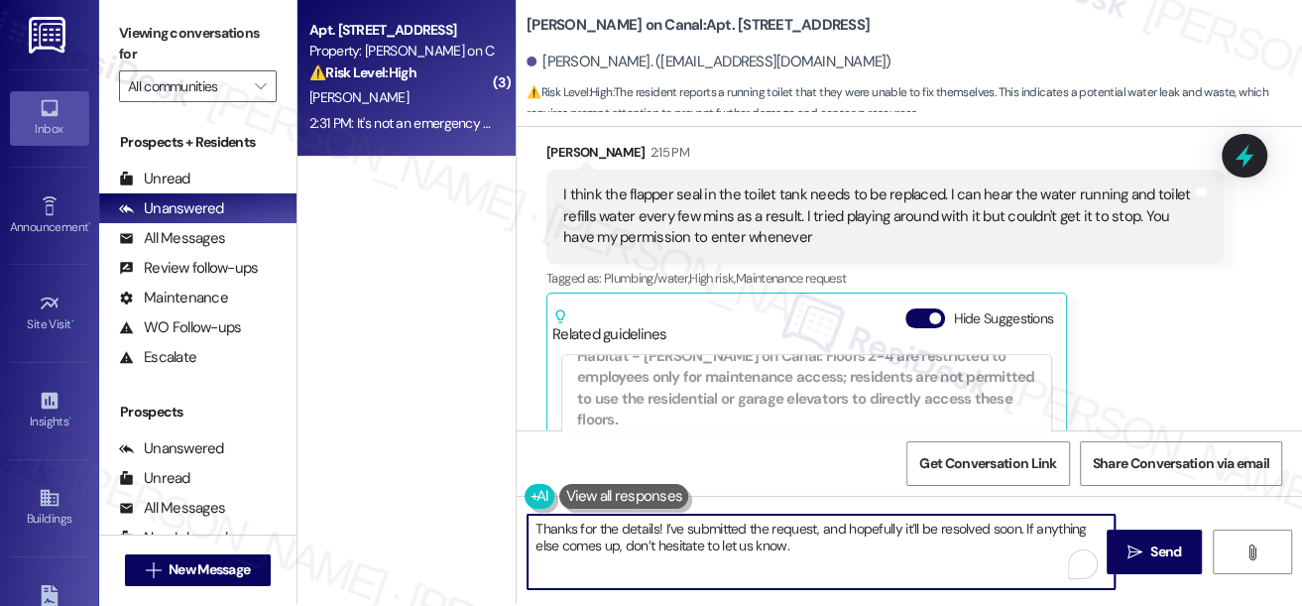
click at [679, 527] on textarea "Thanks for the details! I’ve submitted the request, and hopefully it’ll be reso…" at bounding box center [820, 552] width 587 height 74
click at [820, 551] on textarea "Thanks for the details! I’ve submitted the request, and hopefully it’ll be reso…" at bounding box center [820, 552] width 587 height 74
click at [990, 562] on textarea "Thanks for the details! I’ve submitted the request, and hopefully it’ll be reso…" at bounding box center [820, 552] width 587 height 74
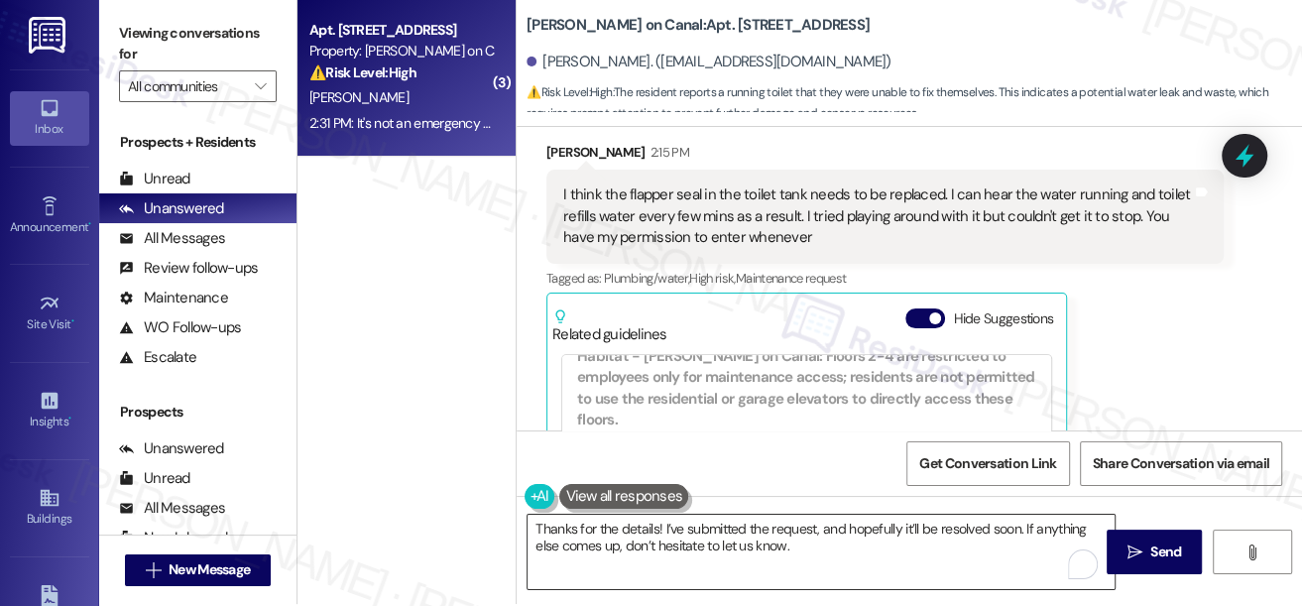
drag, startPoint x: 1115, startPoint y: 554, endPoint x: 1071, endPoint y: 543, distance: 45.9
click at [1123, 554] on span " Send" at bounding box center [1154, 551] width 62 height 21
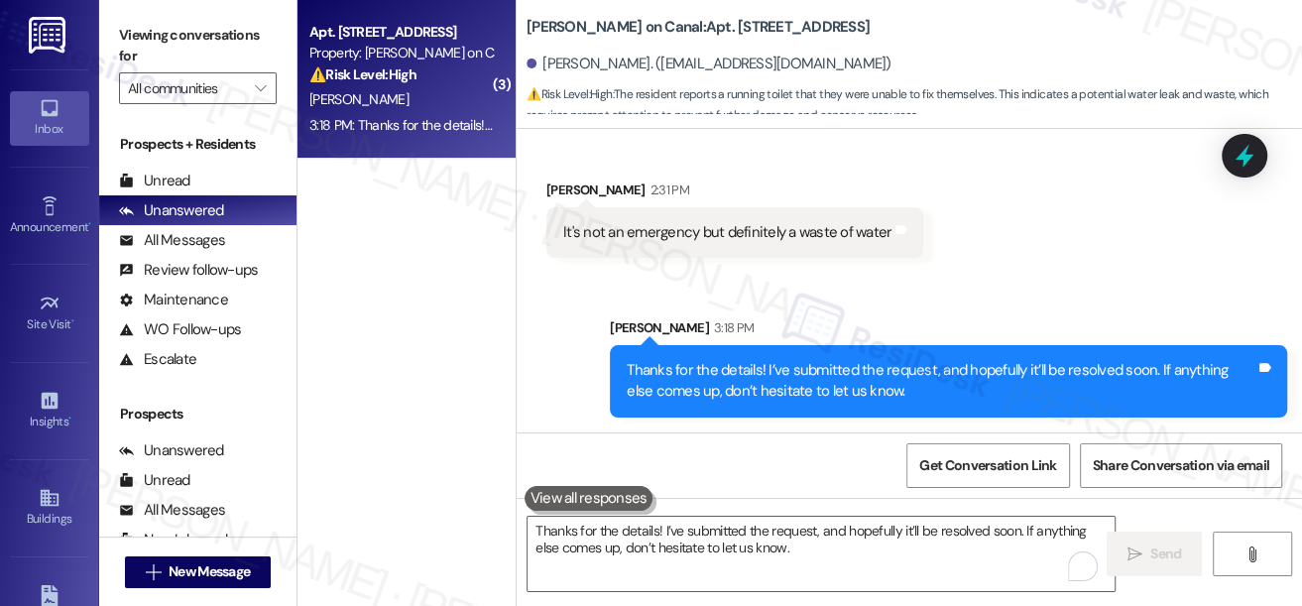
scroll to position [2, 0]
